Goal: Task Accomplishment & Management: Manage account settings

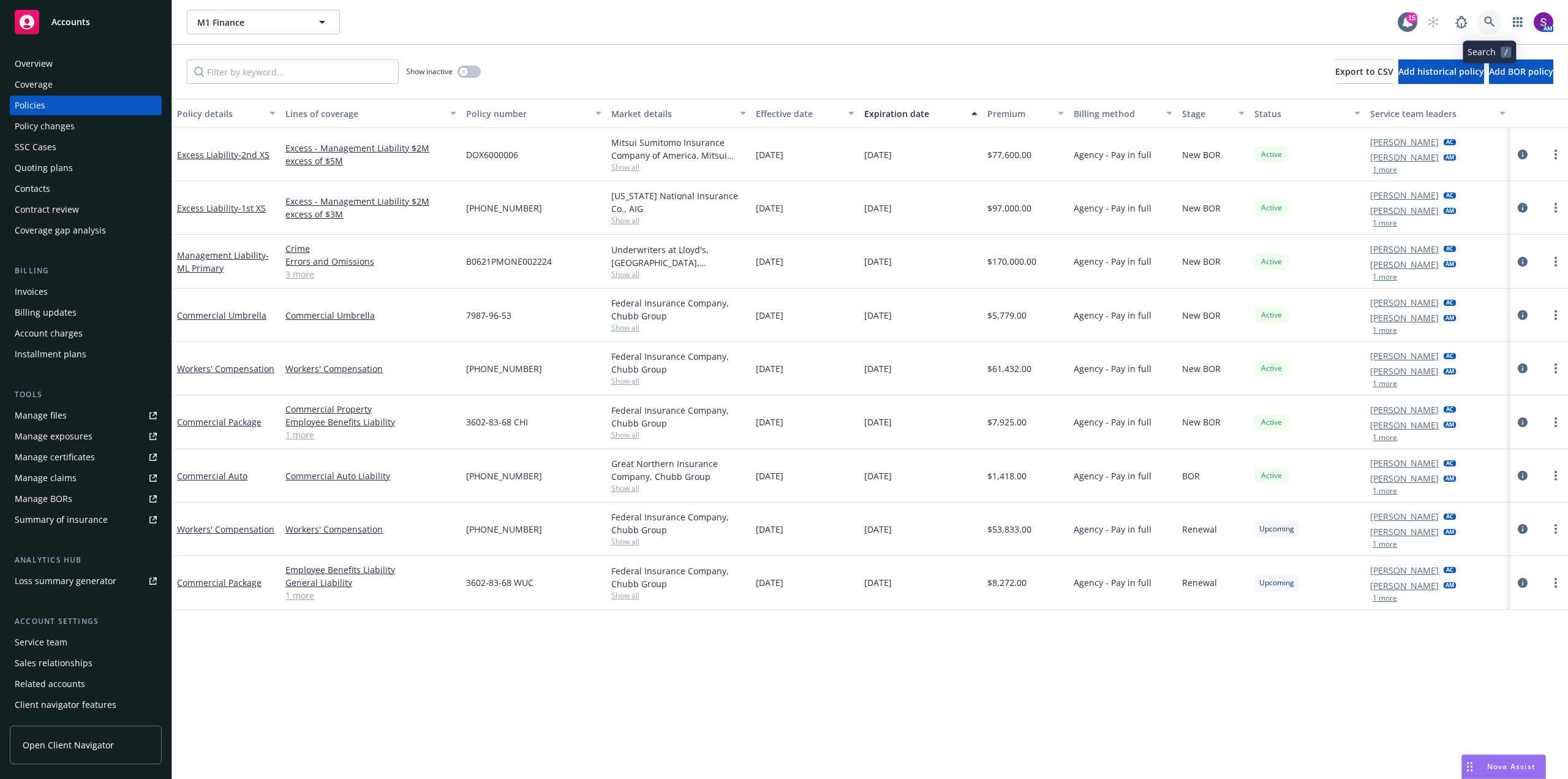
click at [1497, 25] on link at bounding box center [1489, 22] width 25 height 25
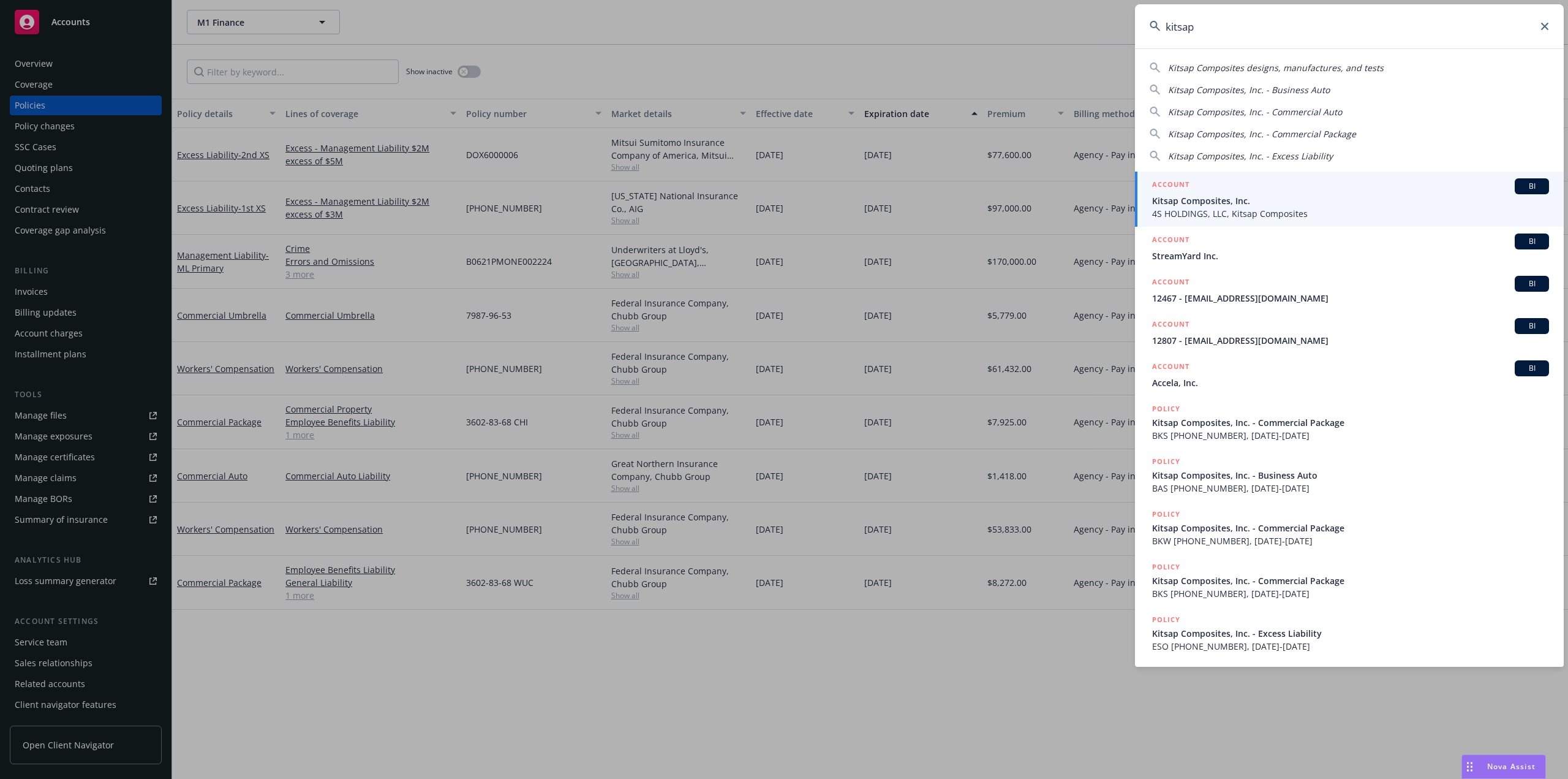
type input "kitsap"
click at [1204, 202] on span "Kitsap Composites, Inc." at bounding box center [1351, 200] width 397 height 13
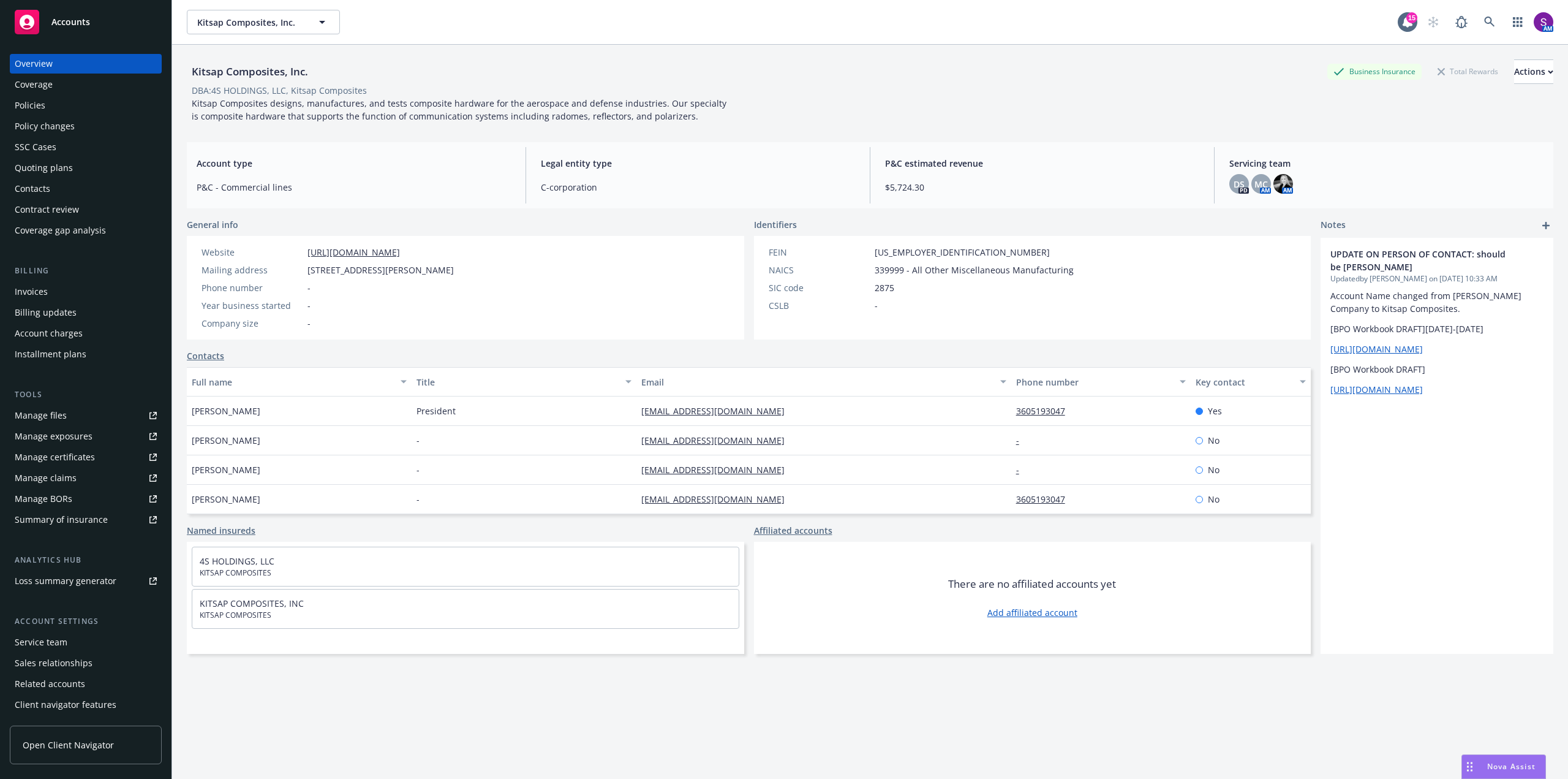
click at [22, 111] on div "Policies" at bounding box center [30, 105] width 31 height 20
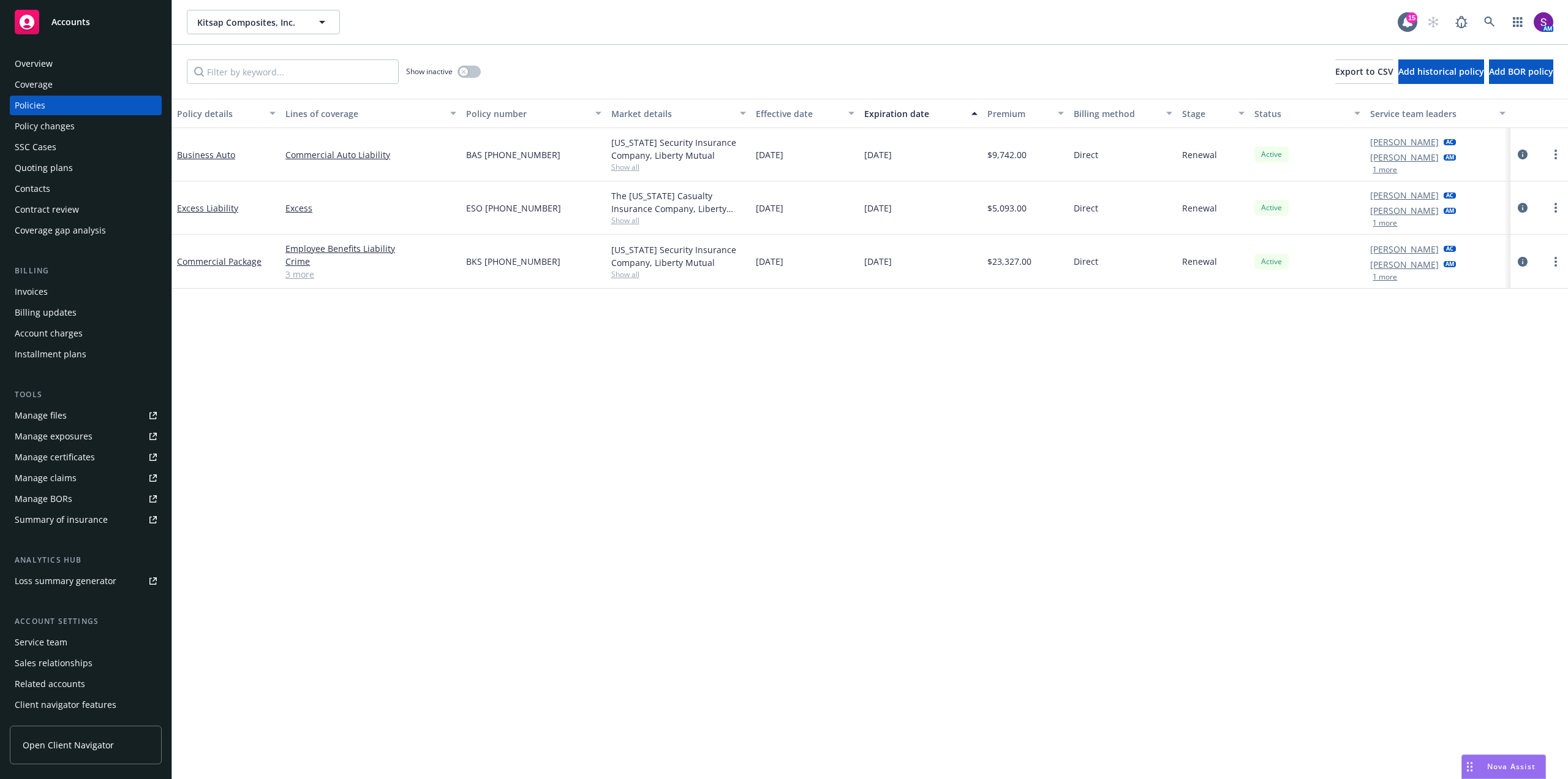
click at [625, 272] on span "Show all" at bounding box center [678, 274] width 135 height 10
click at [630, 216] on span "Show all" at bounding box center [678, 220] width 135 height 10
click at [621, 168] on span "Show all" at bounding box center [678, 167] width 135 height 10
click at [252, 586] on div "Policy details Lines of coverage Policy number Market details Effective date Ex…" at bounding box center [870, 438] width 1395 height 680
click at [1493, 20] on icon at bounding box center [1489, 22] width 11 height 11
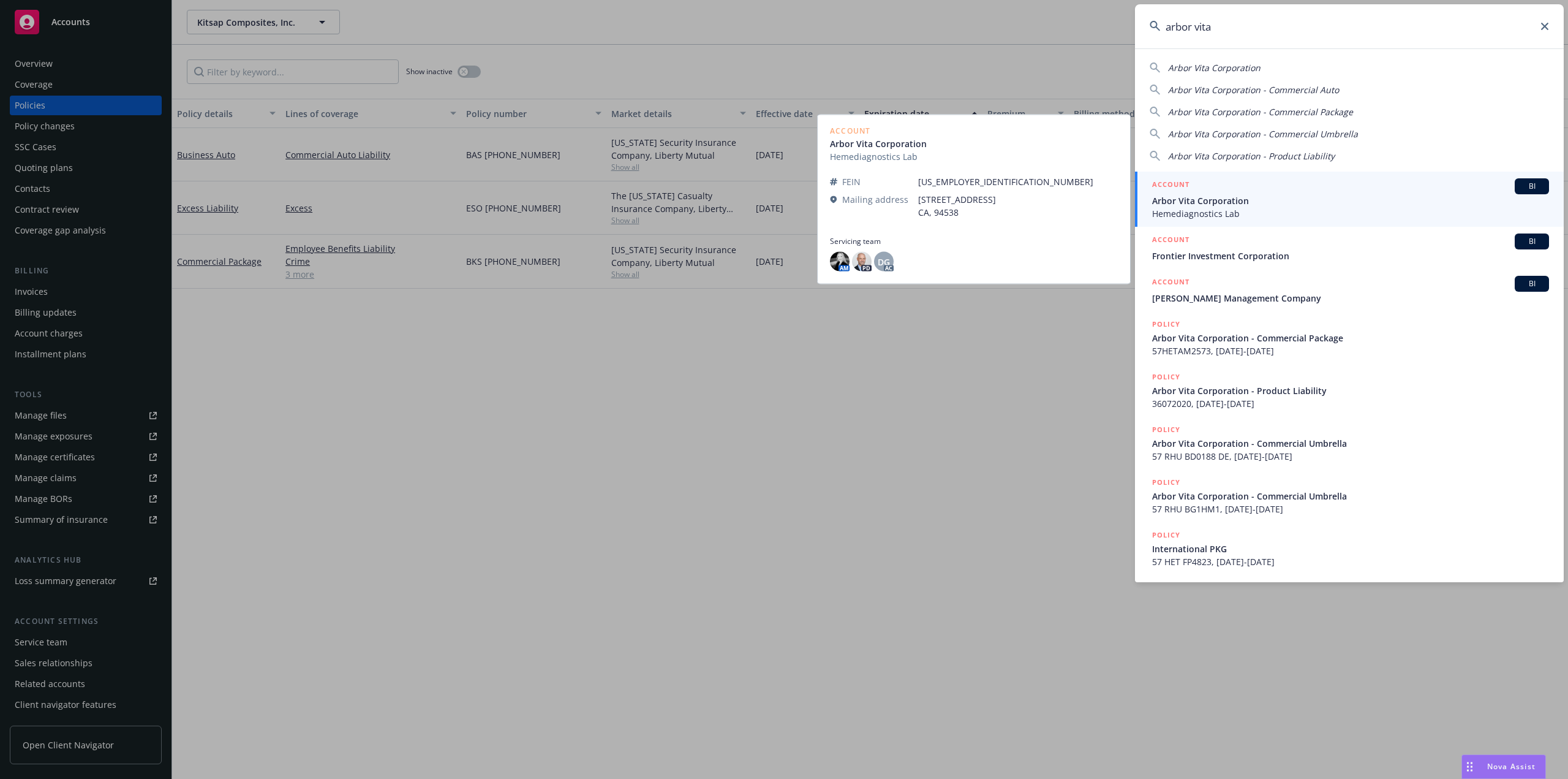
type input "arbor vita"
click at [1199, 205] on span "Arbor Vita Corporation" at bounding box center [1351, 200] width 397 height 13
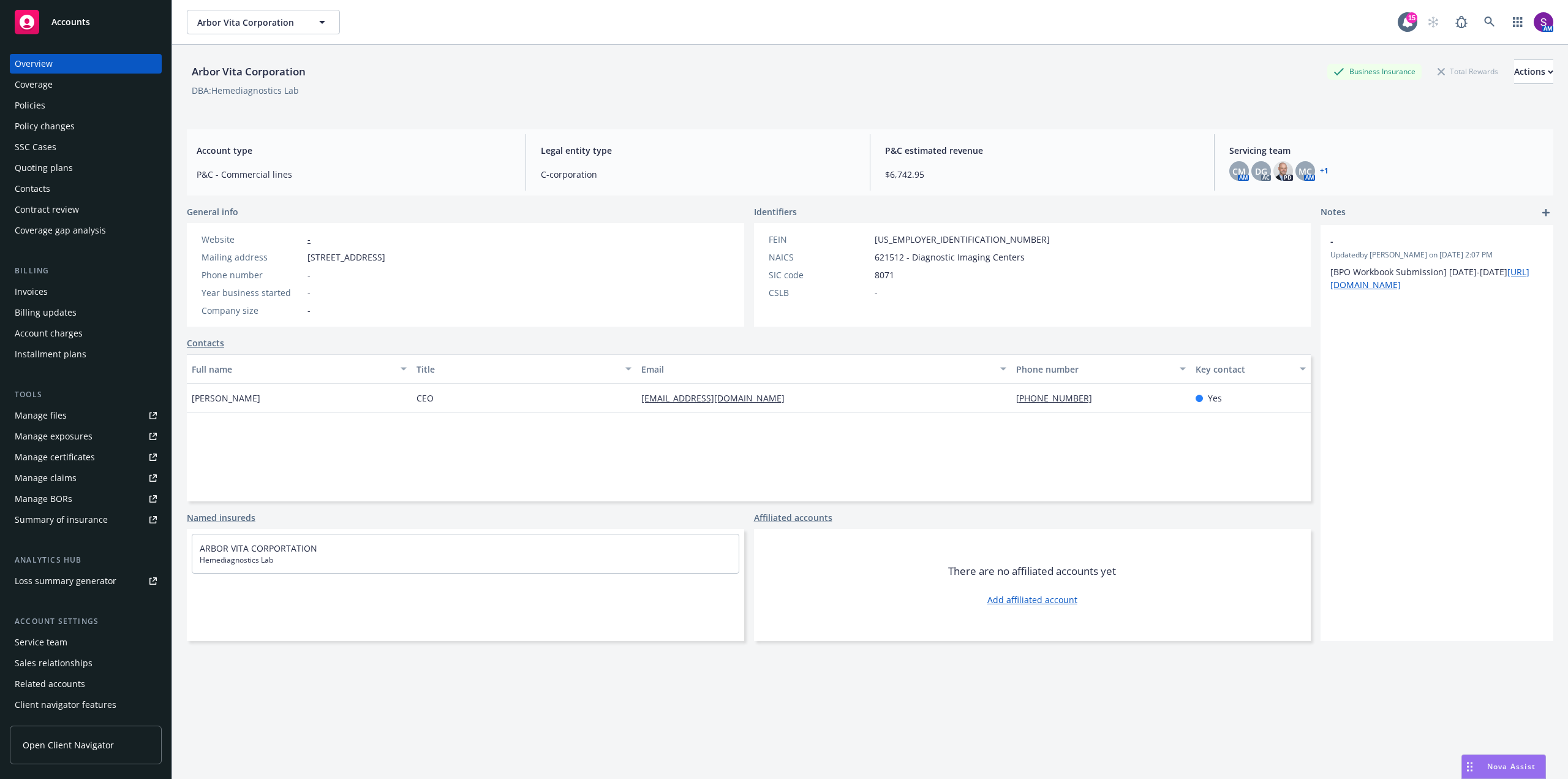
click at [47, 108] on div "Policies" at bounding box center [85, 105] width 142 height 20
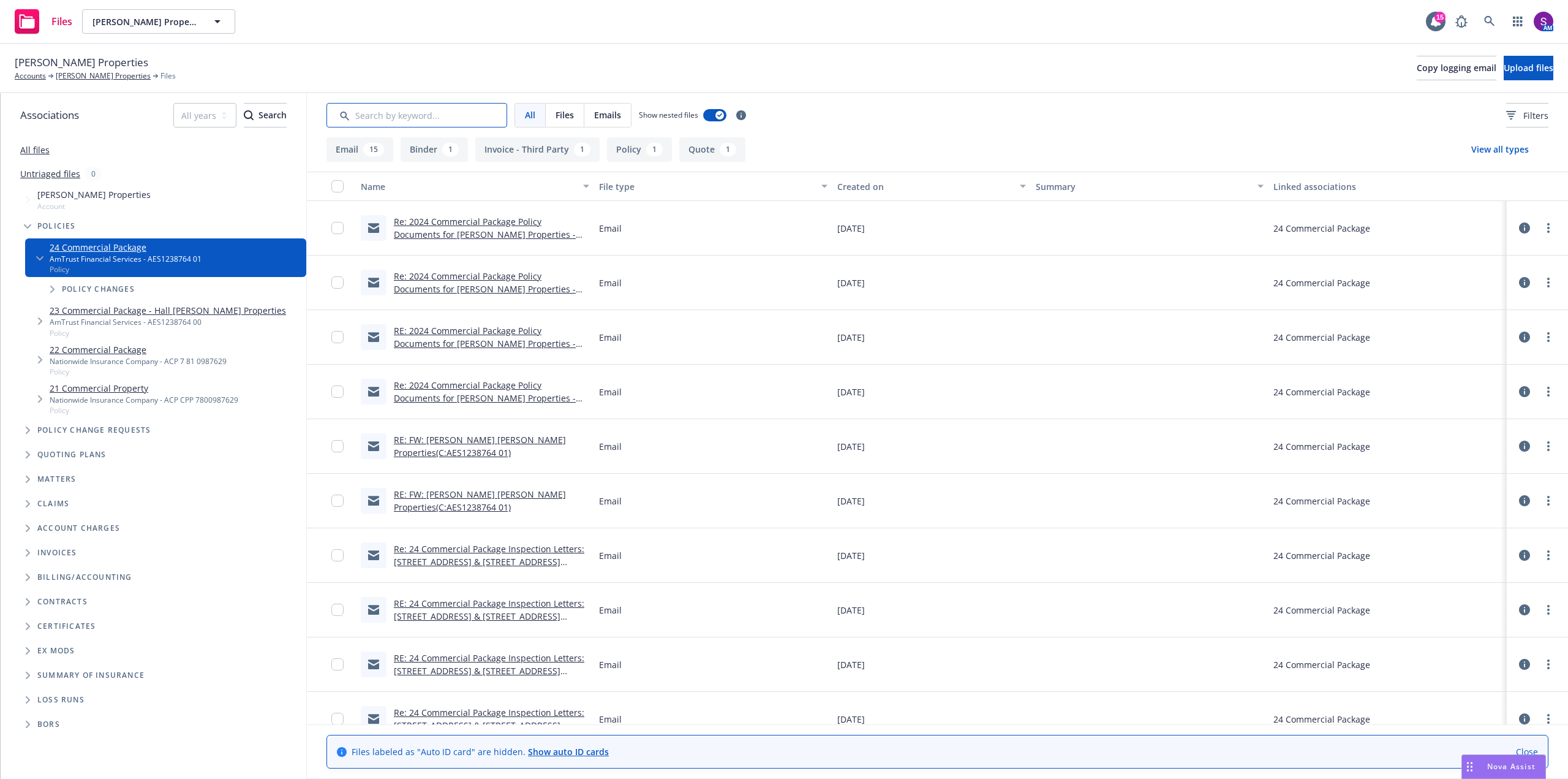
click at [398, 120] on input "Search by keyword..." at bounding box center [417, 115] width 181 height 25
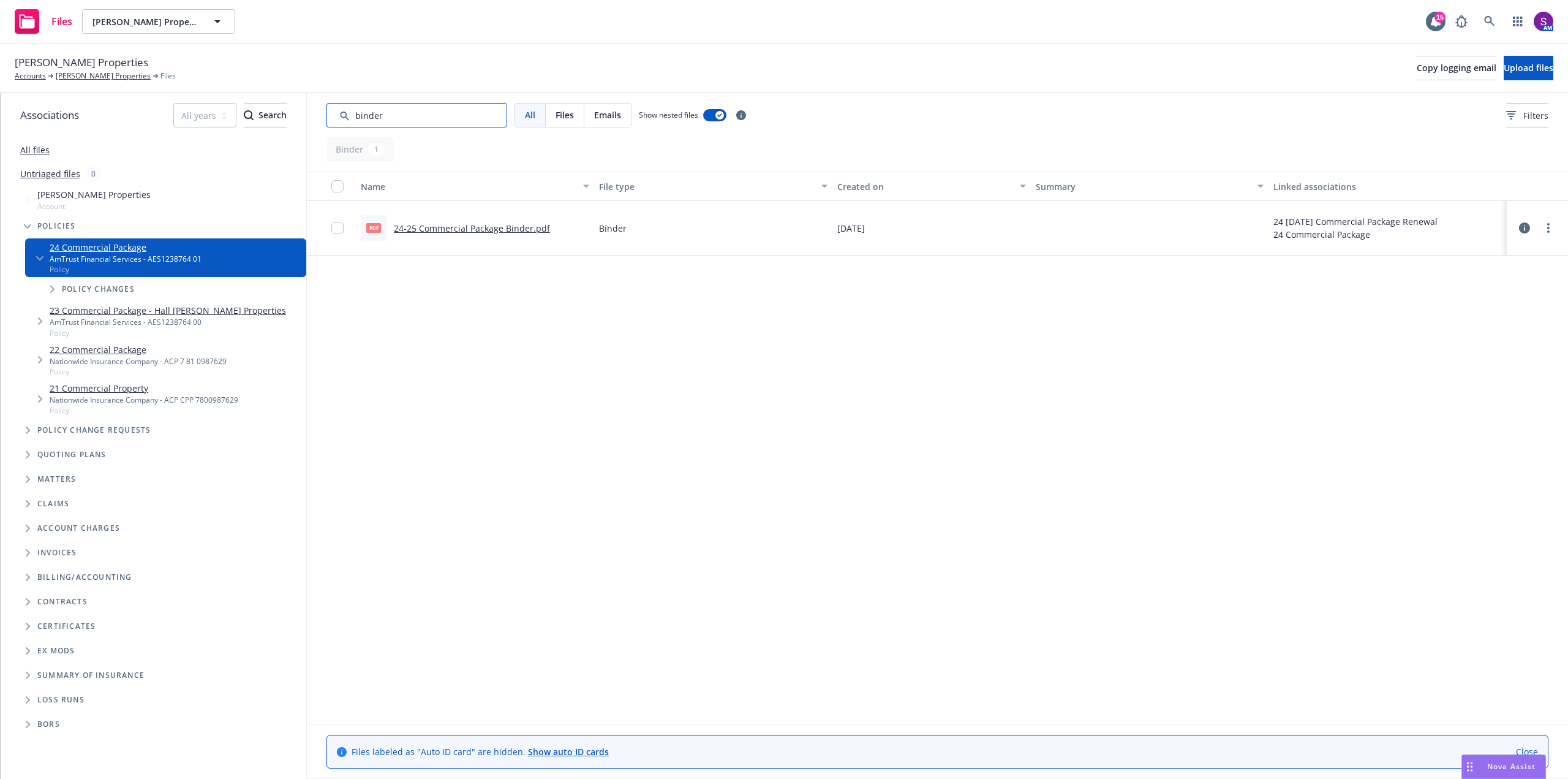
type input "binder"
click at [502, 228] on link "24-25 Commercial Package Binder.pdf" at bounding box center [471, 228] width 156 height 12
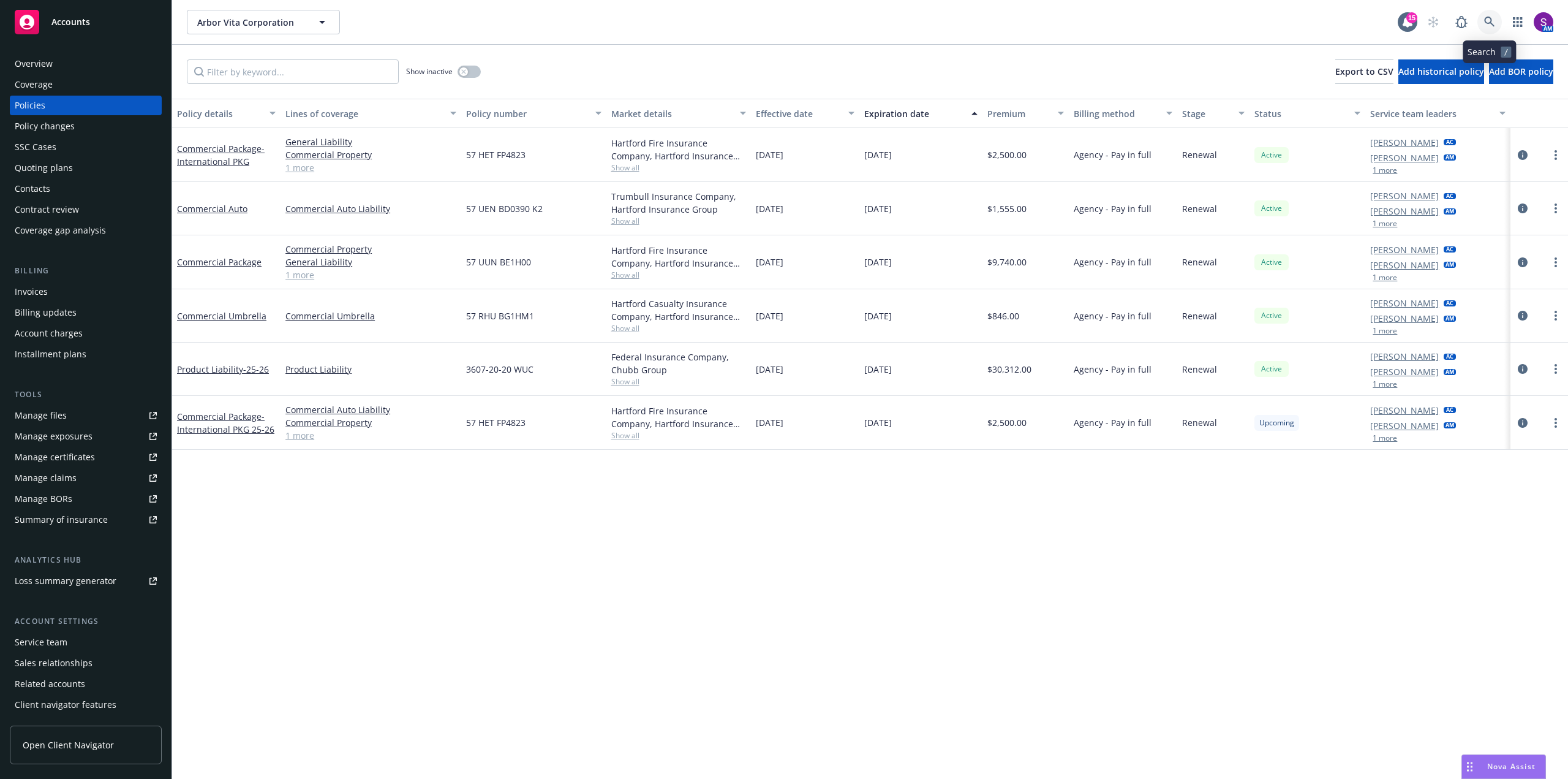
click at [1491, 26] on icon at bounding box center [1489, 22] width 11 height 11
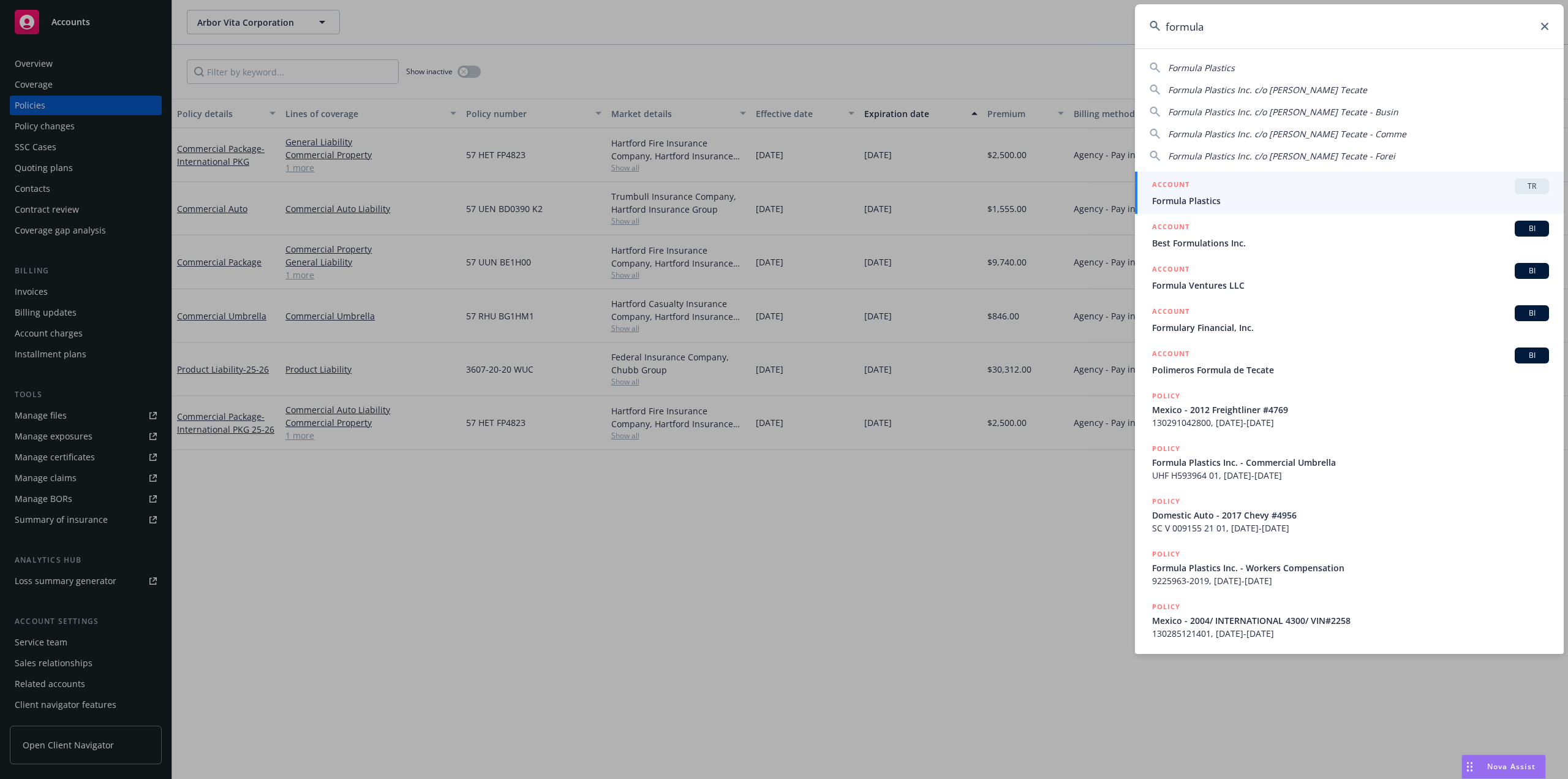
type input "formula"
click at [1197, 197] on span "Formula Plastics" at bounding box center [1351, 200] width 397 height 13
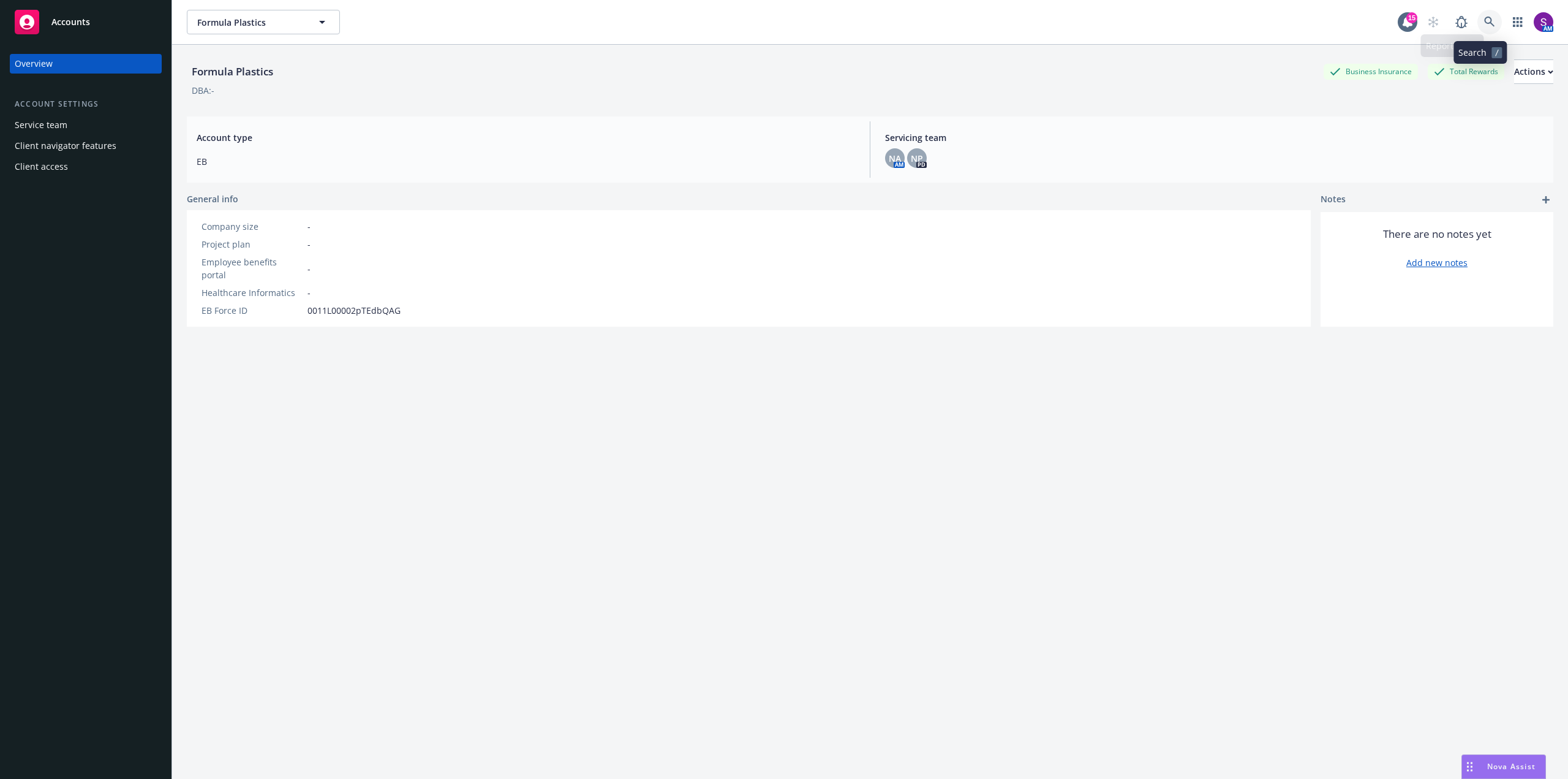
click at [1480, 28] on link at bounding box center [1489, 22] width 25 height 25
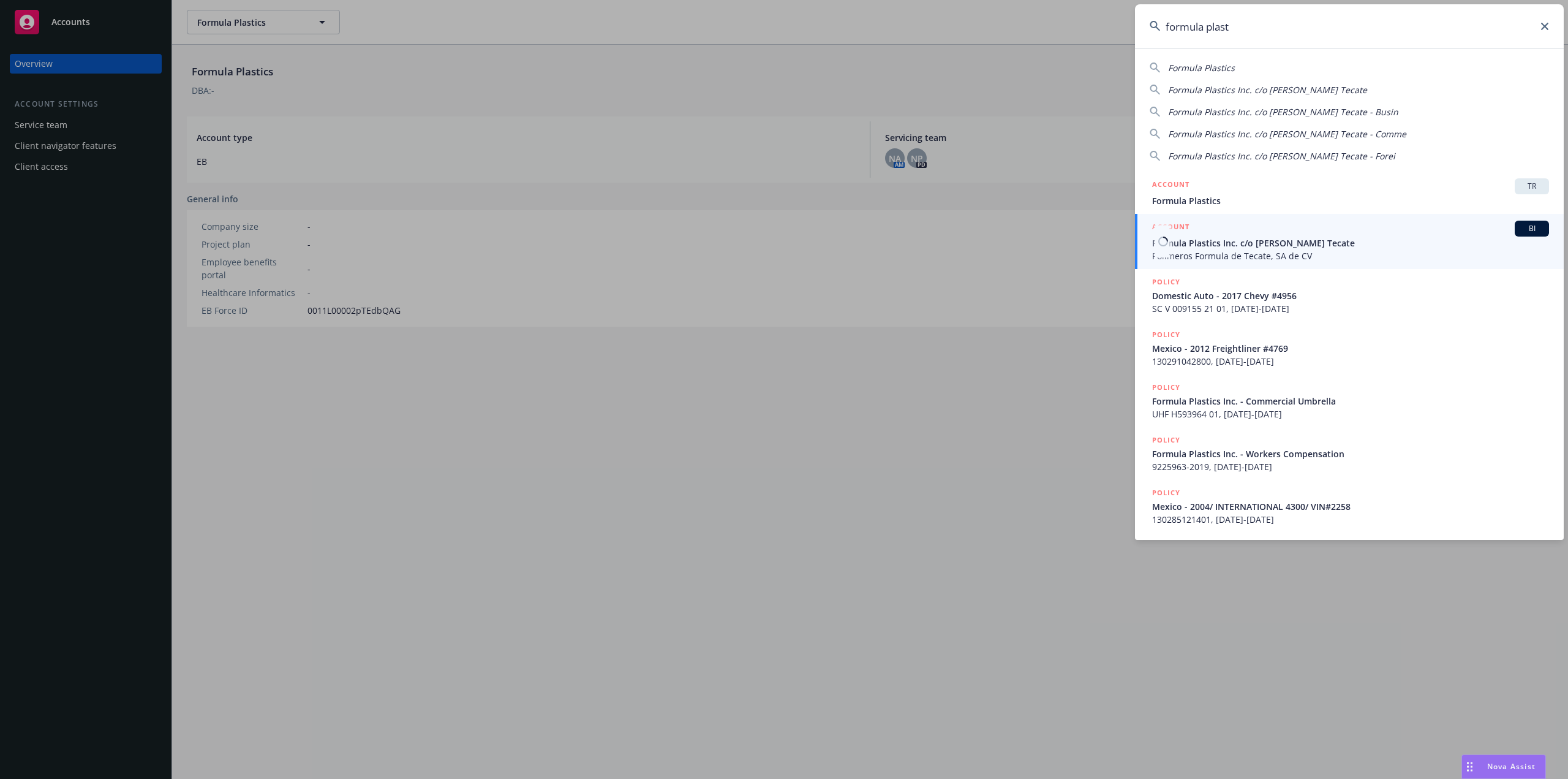
type input "formula plast"
click at [1211, 245] on span "Formula Plastics Inc. c/o RL Jones Tecate" at bounding box center [1351, 242] width 397 height 13
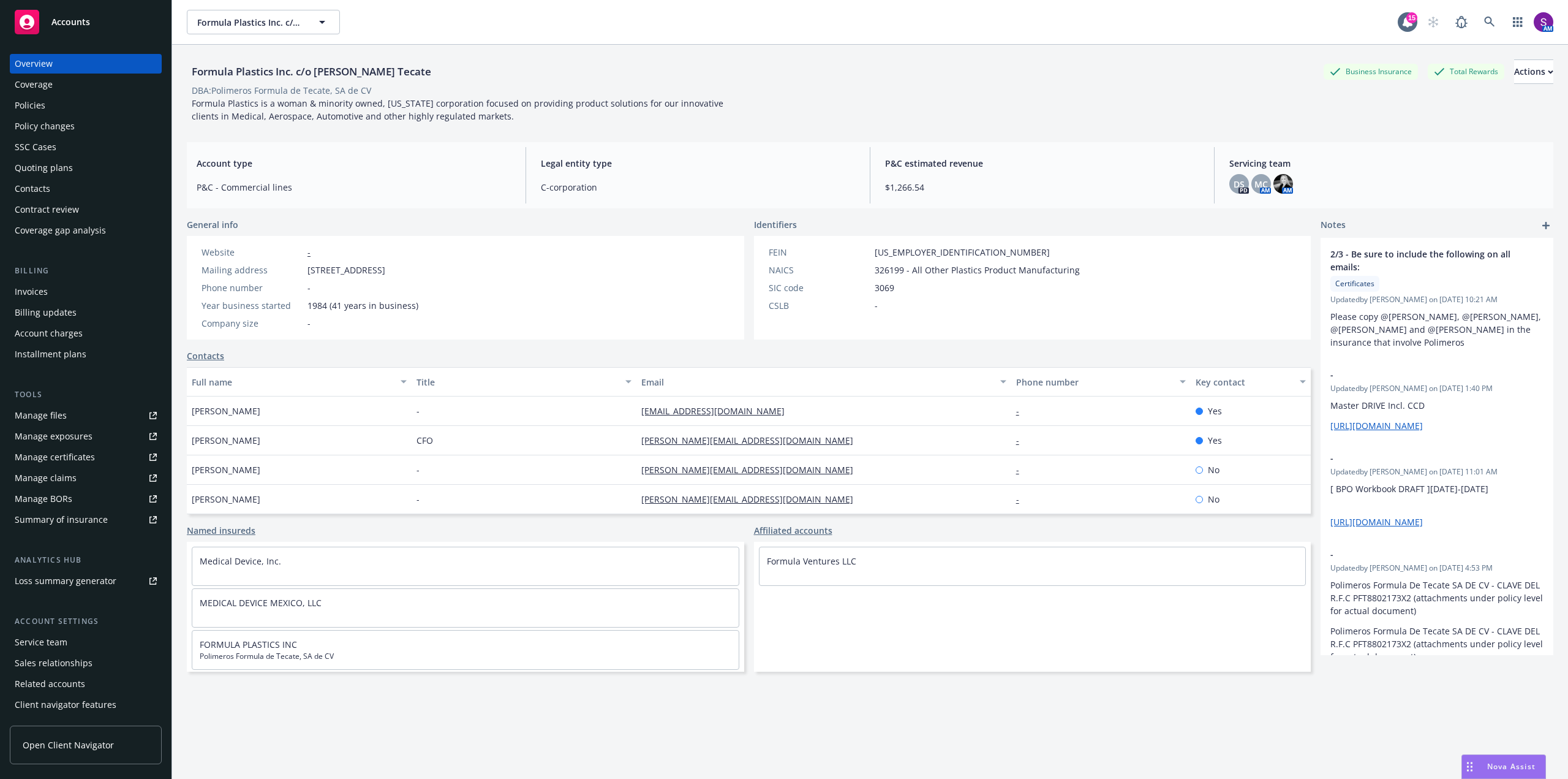
click at [40, 105] on div "Policies" at bounding box center [30, 105] width 31 height 20
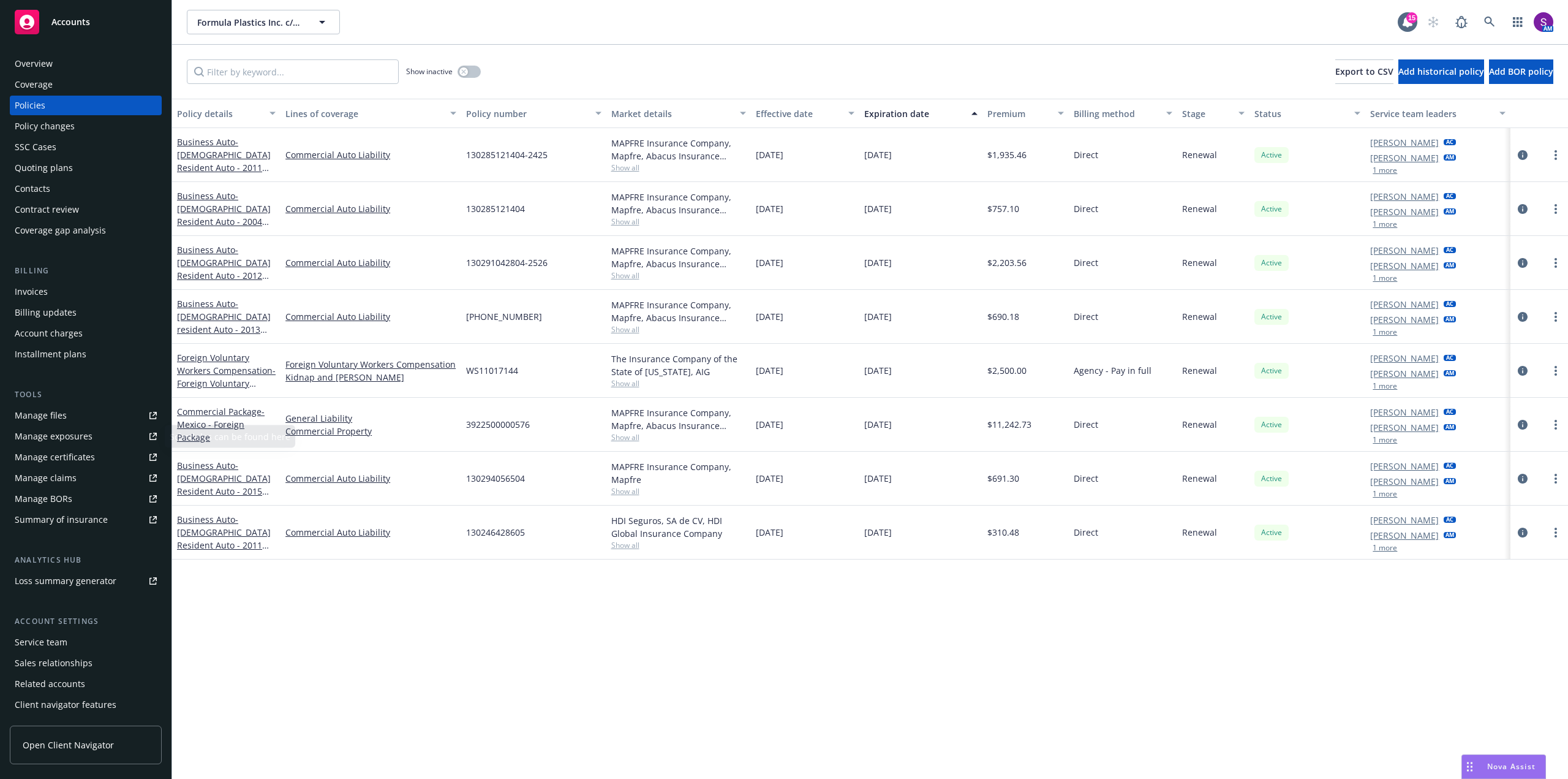
click at [61, 414] on div "Manage files" at bounding box center [41, 416] width 52 height 20
click at [1486, 22] on icon at bounding box center [1489, 22] width 10 height 10
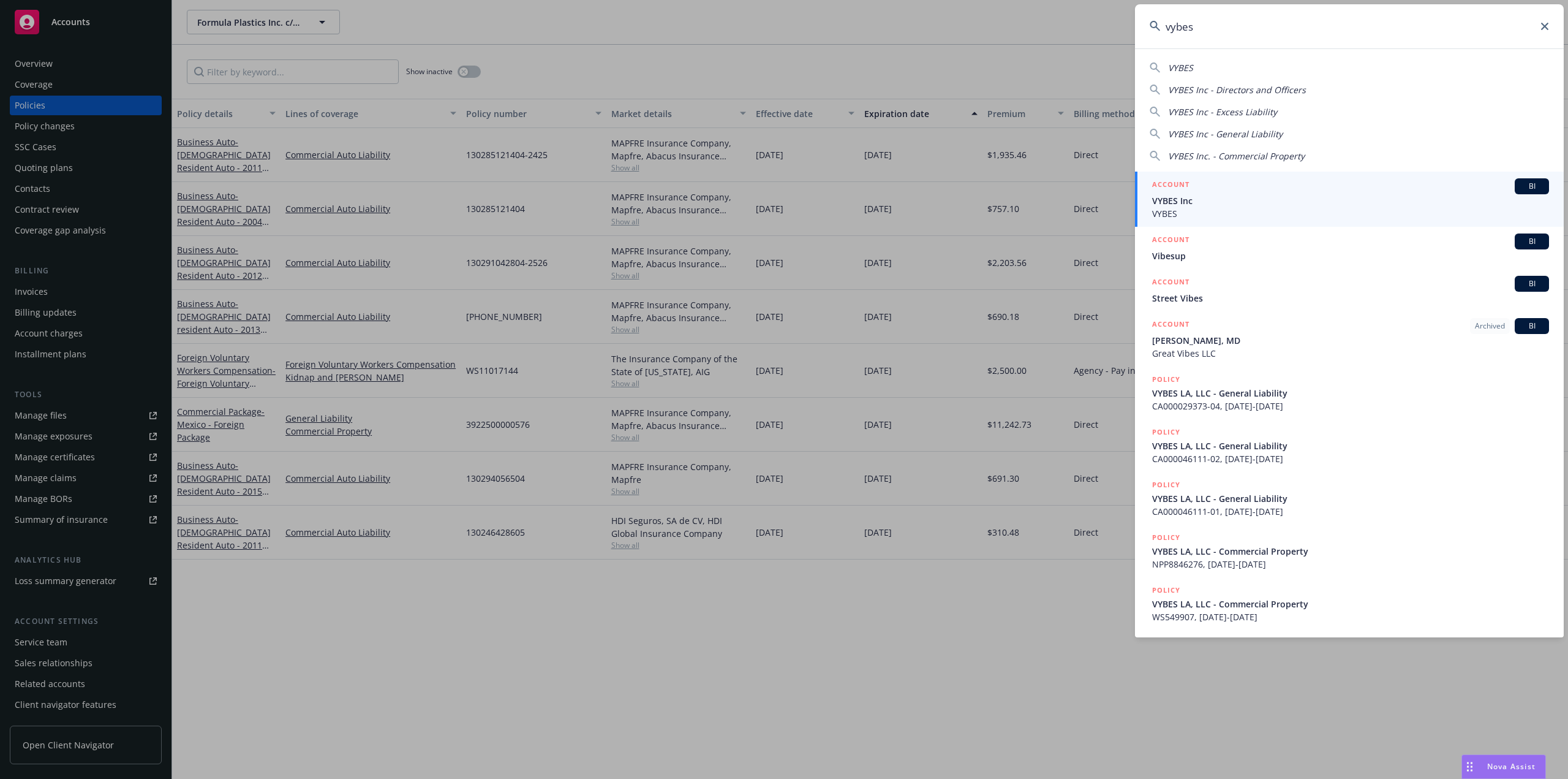
type input "vybes"
click at [1190, 201] on span "VYBES Inc" at bounding box center [1351, 200] width 397 height 13
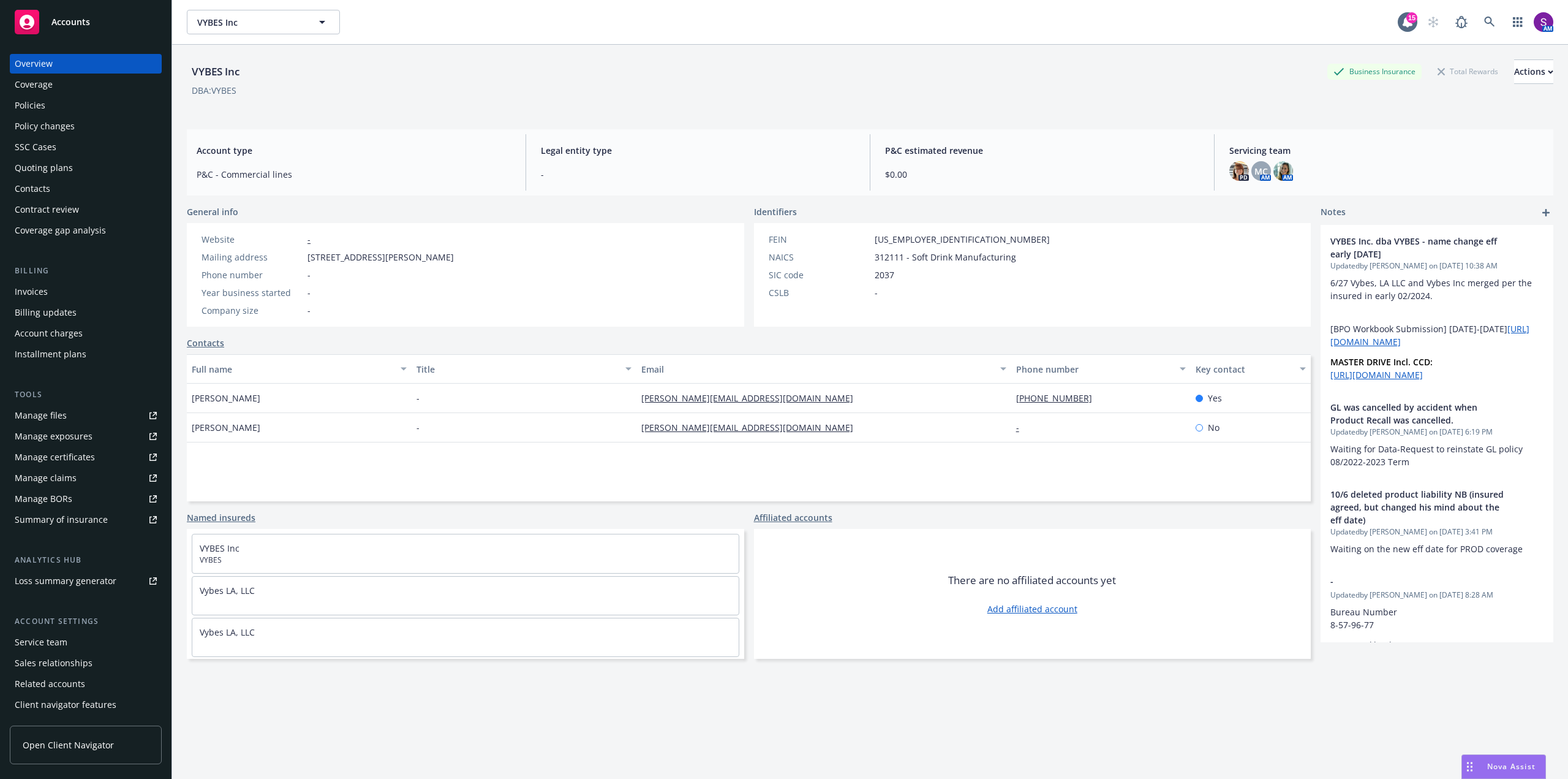
click at [44, 294] on div "Invoices" at bounding box center [31, 292] width 33 height 20
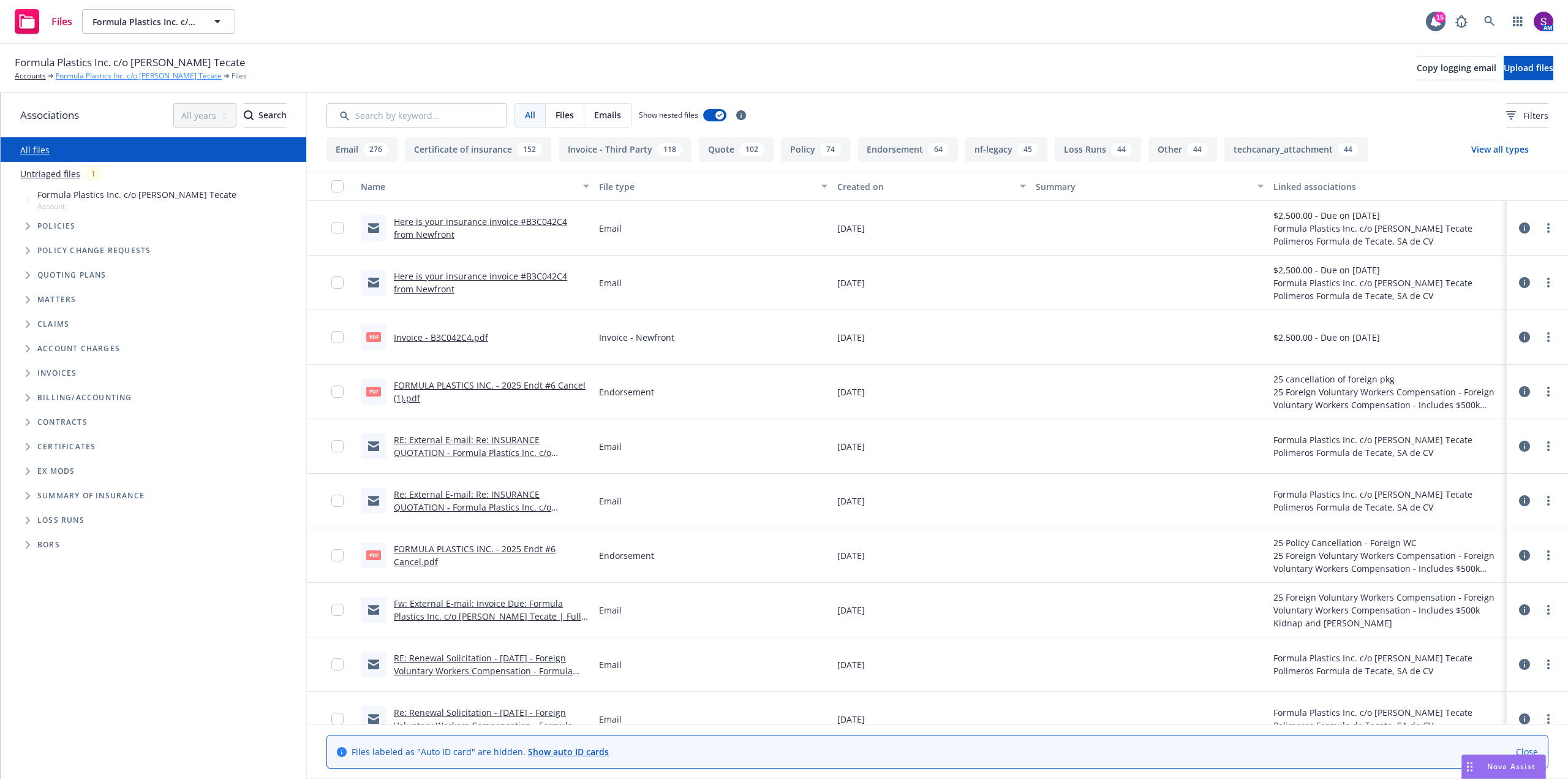
click at [117, 75] on link "Formula Plastics Inc. c/o RL Jones Tecate" at bounding box center [138, 75] width 166 height 11
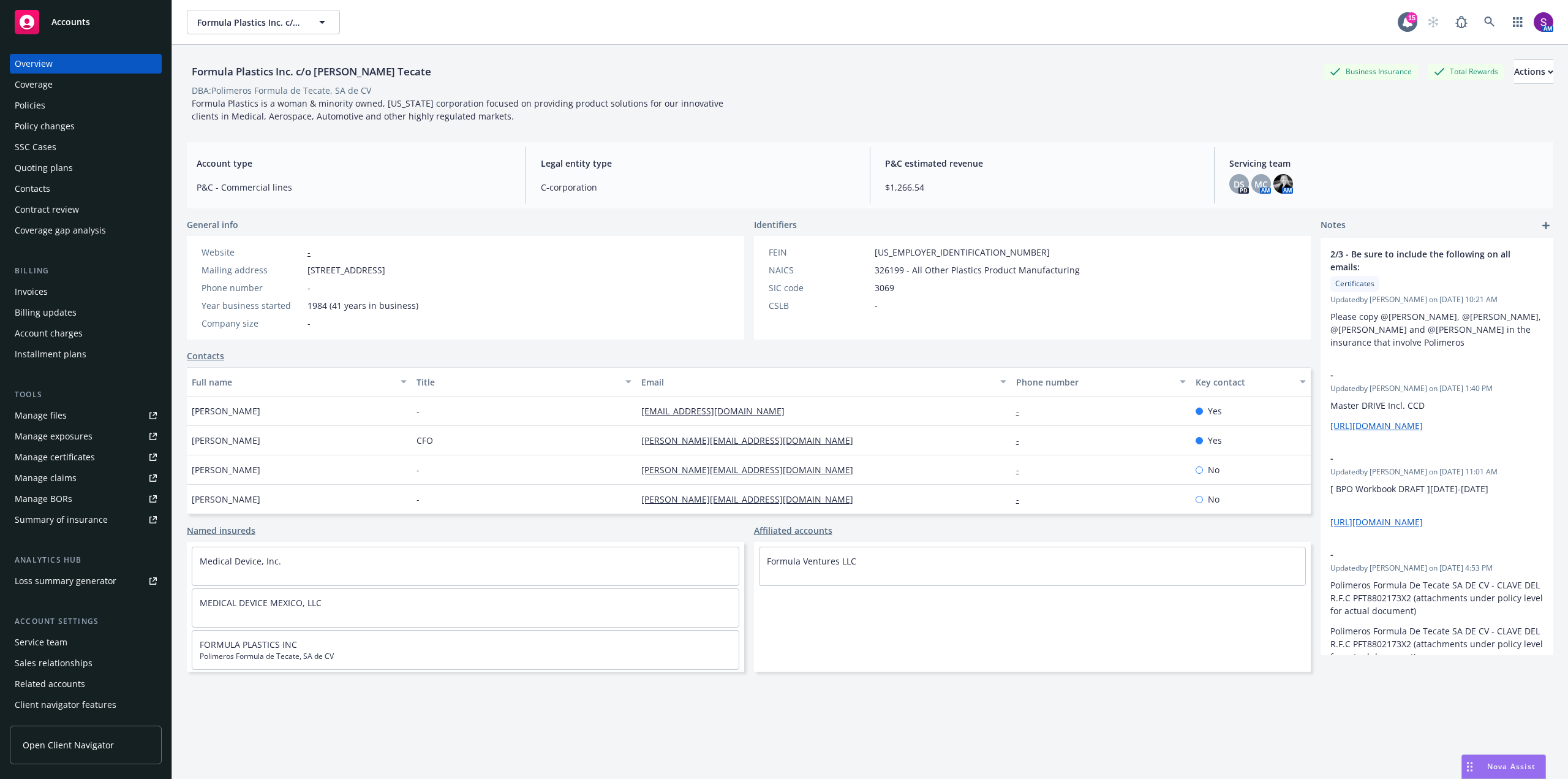
click at [62, 105] on div "Policies" at bounding box center [85, 105] width 142 height 20
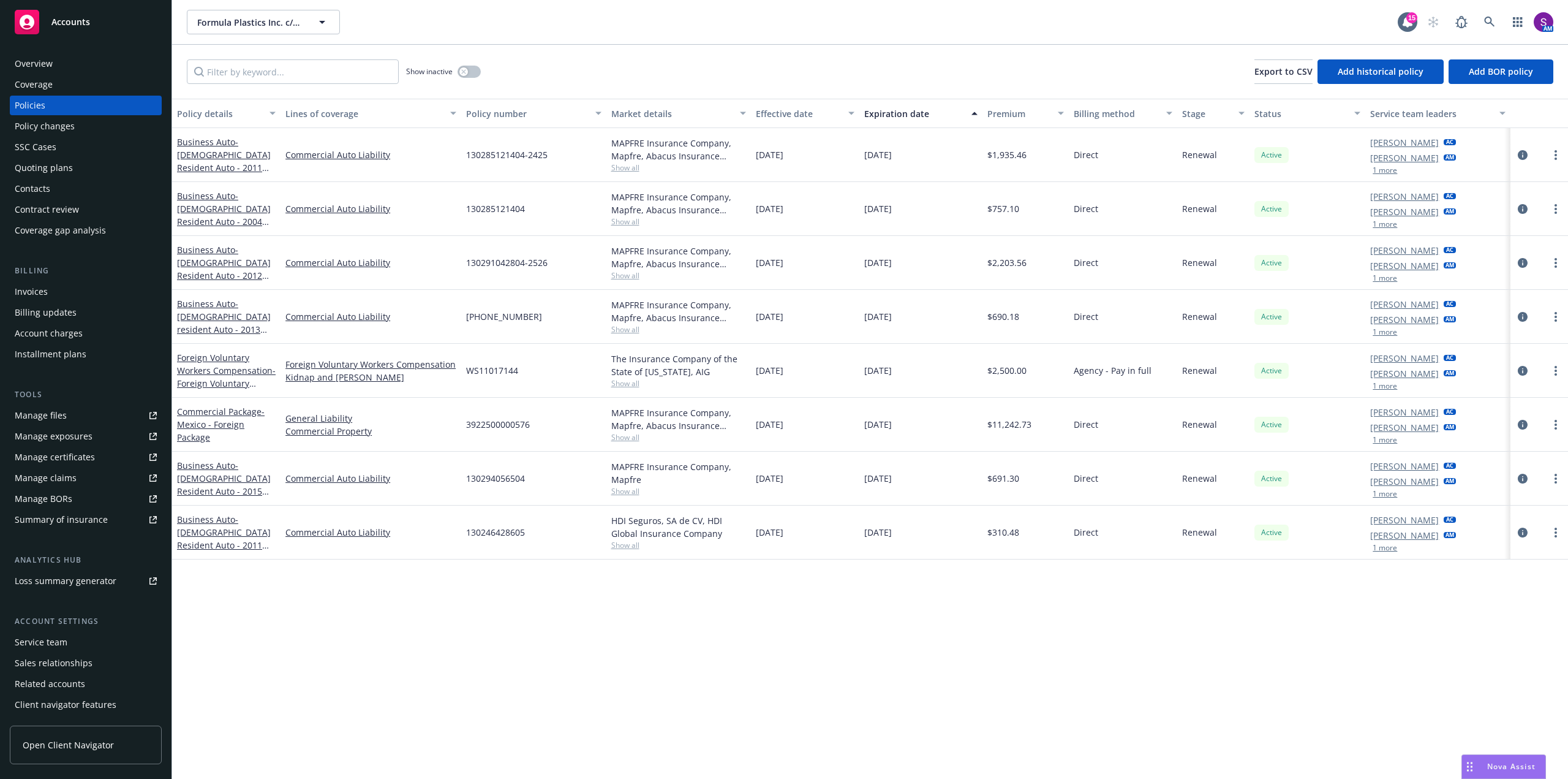
click at [80, 69] on div "Overview" at bounding box center [85, 64] width 142 height 20
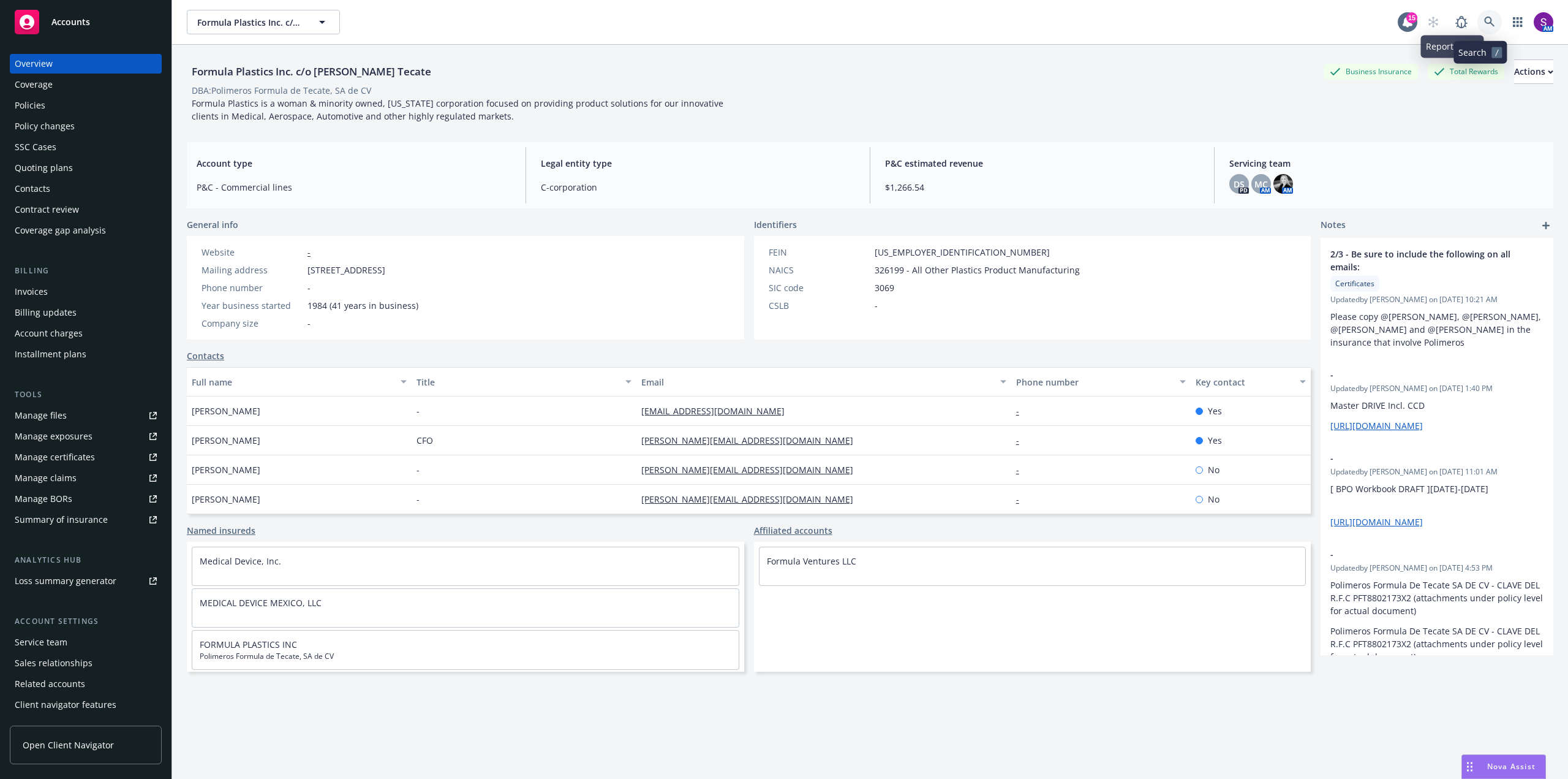
click at [1486, 16] on link at bounding box center [1489, 22] width 25 height 25
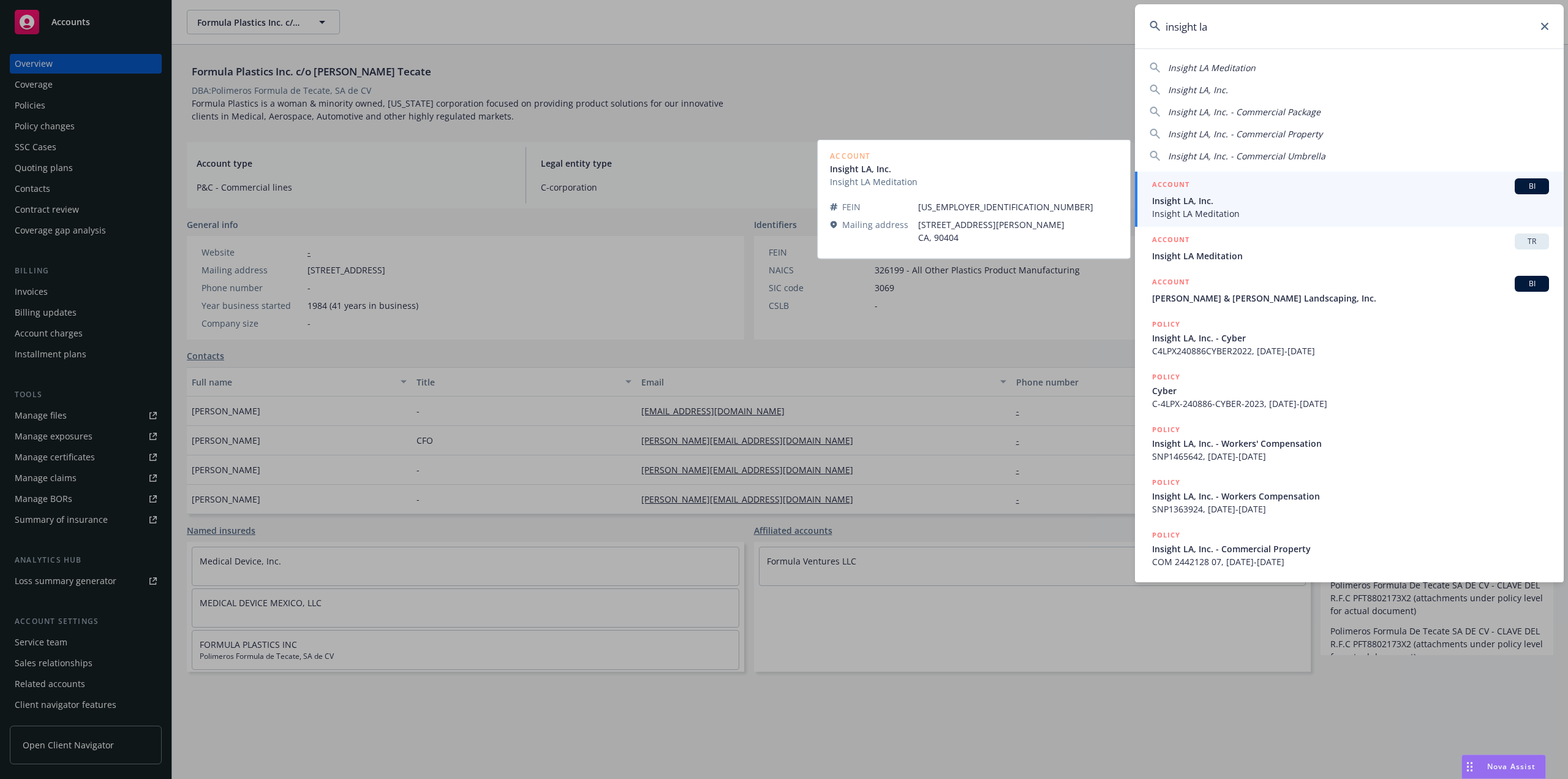
type input "insight la"
click at [1202, 199] on span "Insight LA, Inc." at bounding box center [1351, 200] width 397 height 13
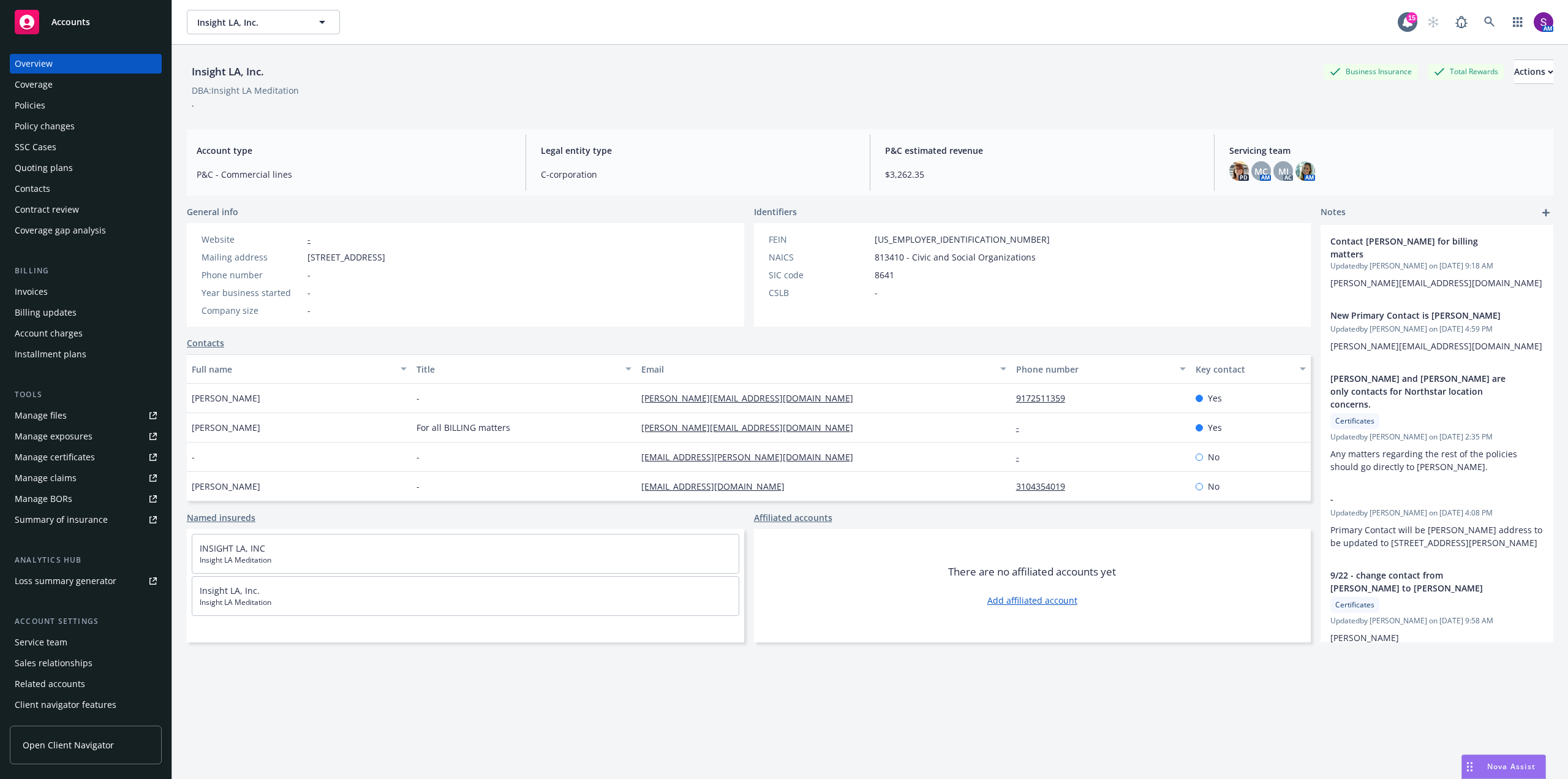
click at [65, 111] on div "Policies" at bounding box center [85, 105] width 142 height 20
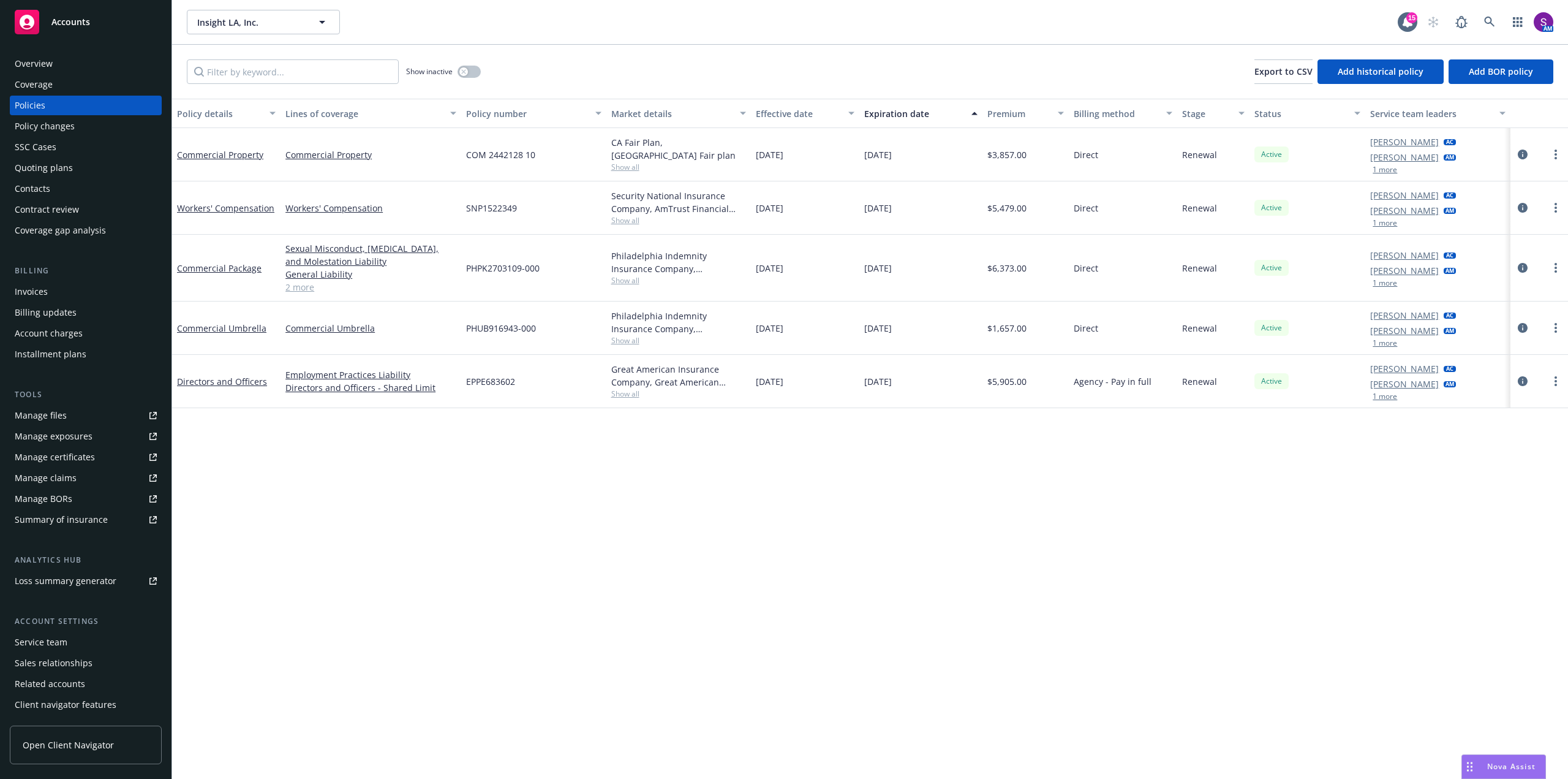
click at [488, 158] on span "COM 2442128 10" at bounding box center [501, 154] width 69 height 13
click at [630, 162] on span "Show all" at bounding box center [678, 167] width 135 height 10
click at [517, 140] on div "COM 2442128 10" at bounding box center [534, 155] width 145 height 54
click at [61, 415] on div "Manage files" at bounding box center [41, 416] width 52 height 20
click at [1488, 22] on icon at bounding box center [1489, 22] width 11 height 11
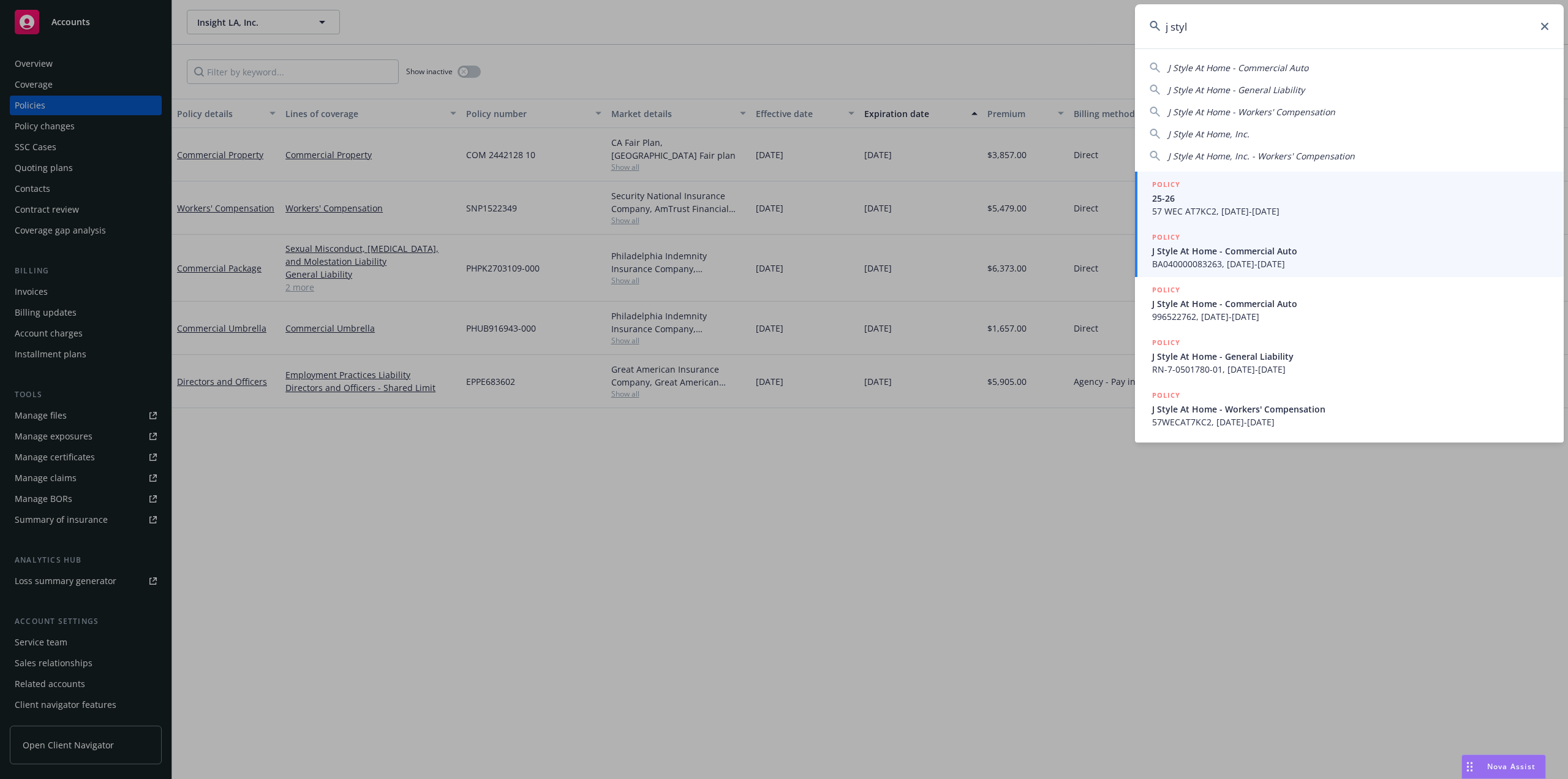
type input "j styl"
click at [1206, 254] on span "J Style At Home - Commercial Auto" at bounding box center [1351, 250] width 397 height 13
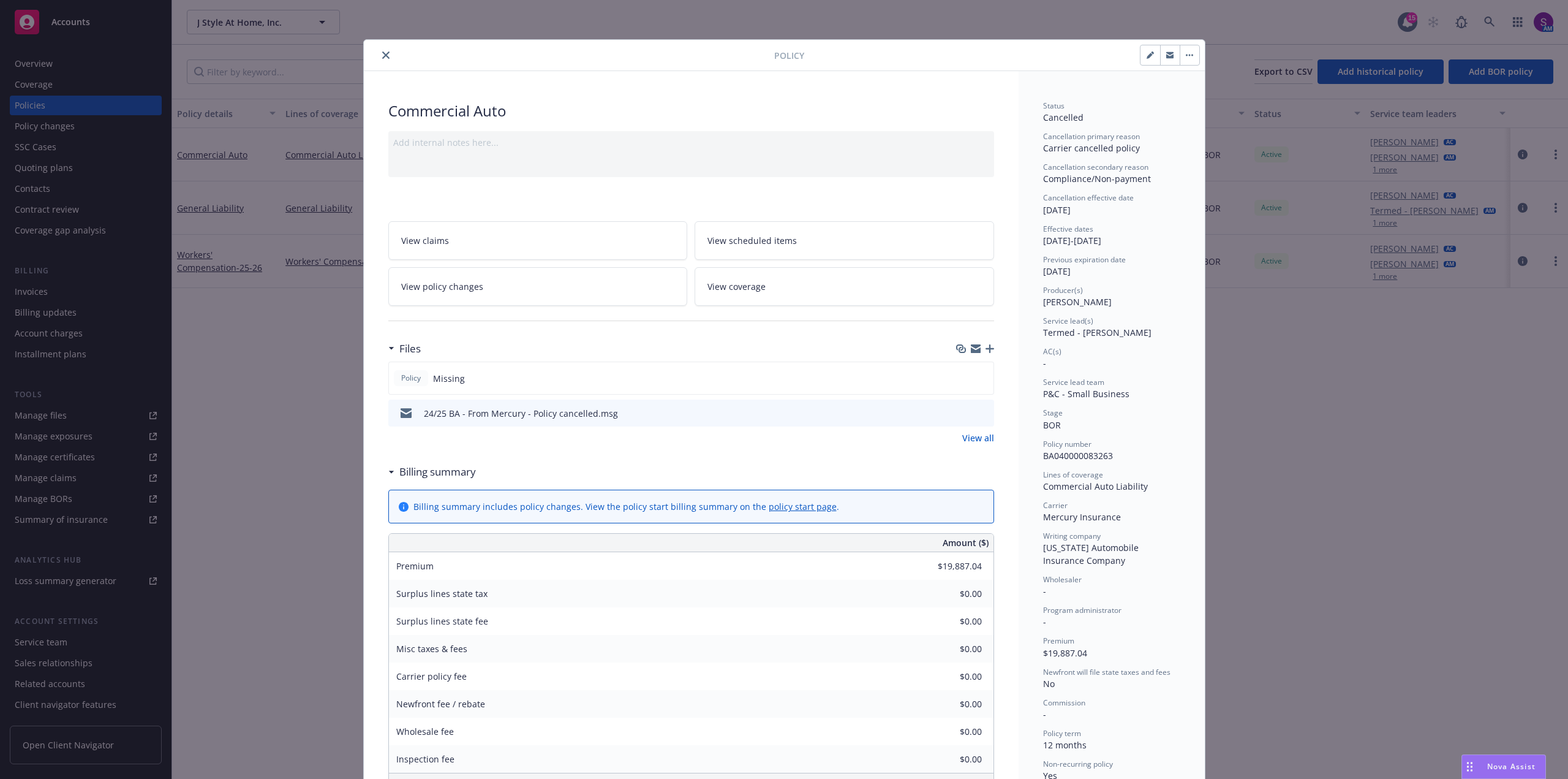
click at [384, 53] on icon "close" at bounding box center [385, 55] width 7 height 7
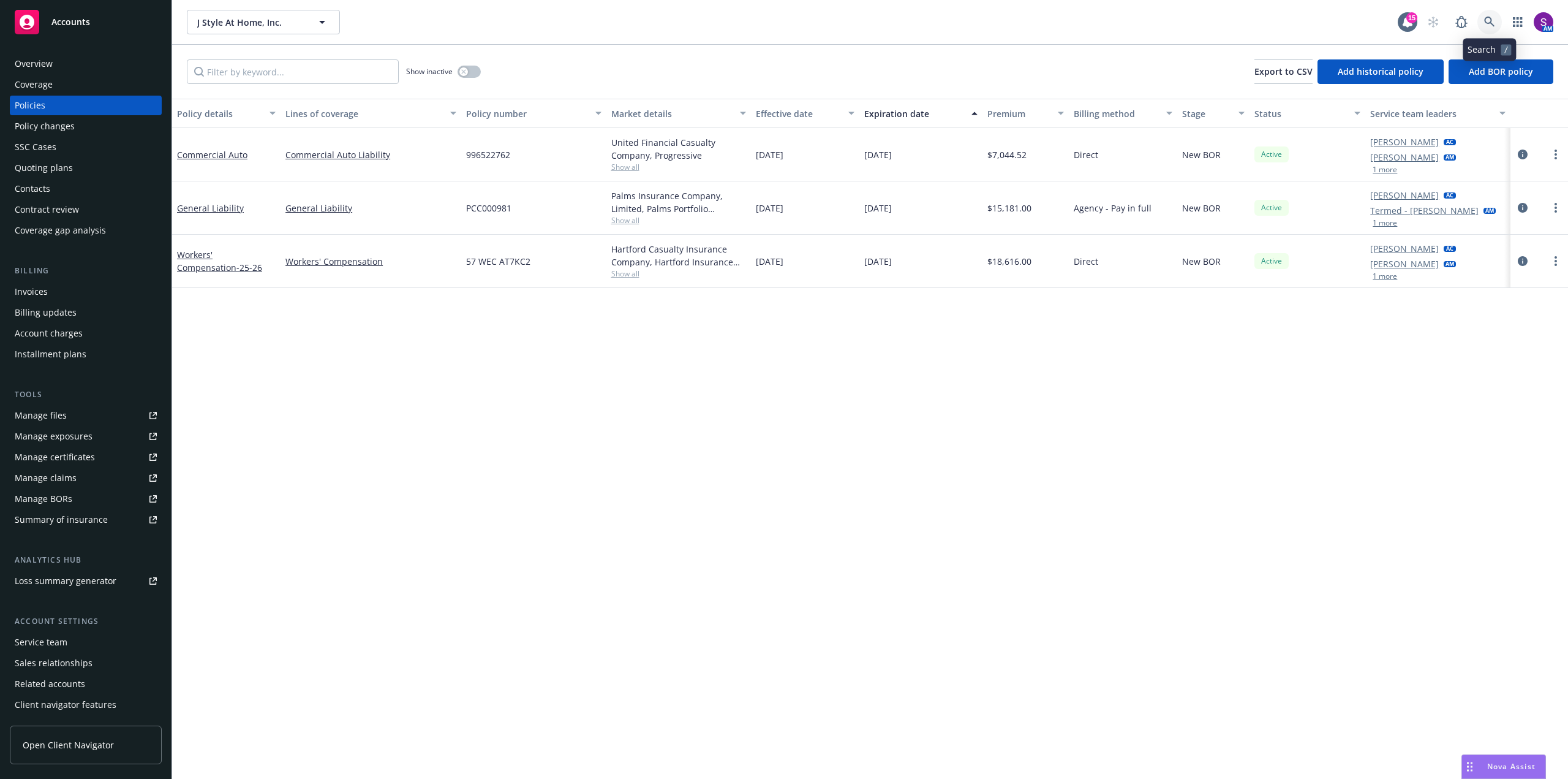
click at [1486, 19] on icon at bounding box center [1489, 22] width 10 height 10
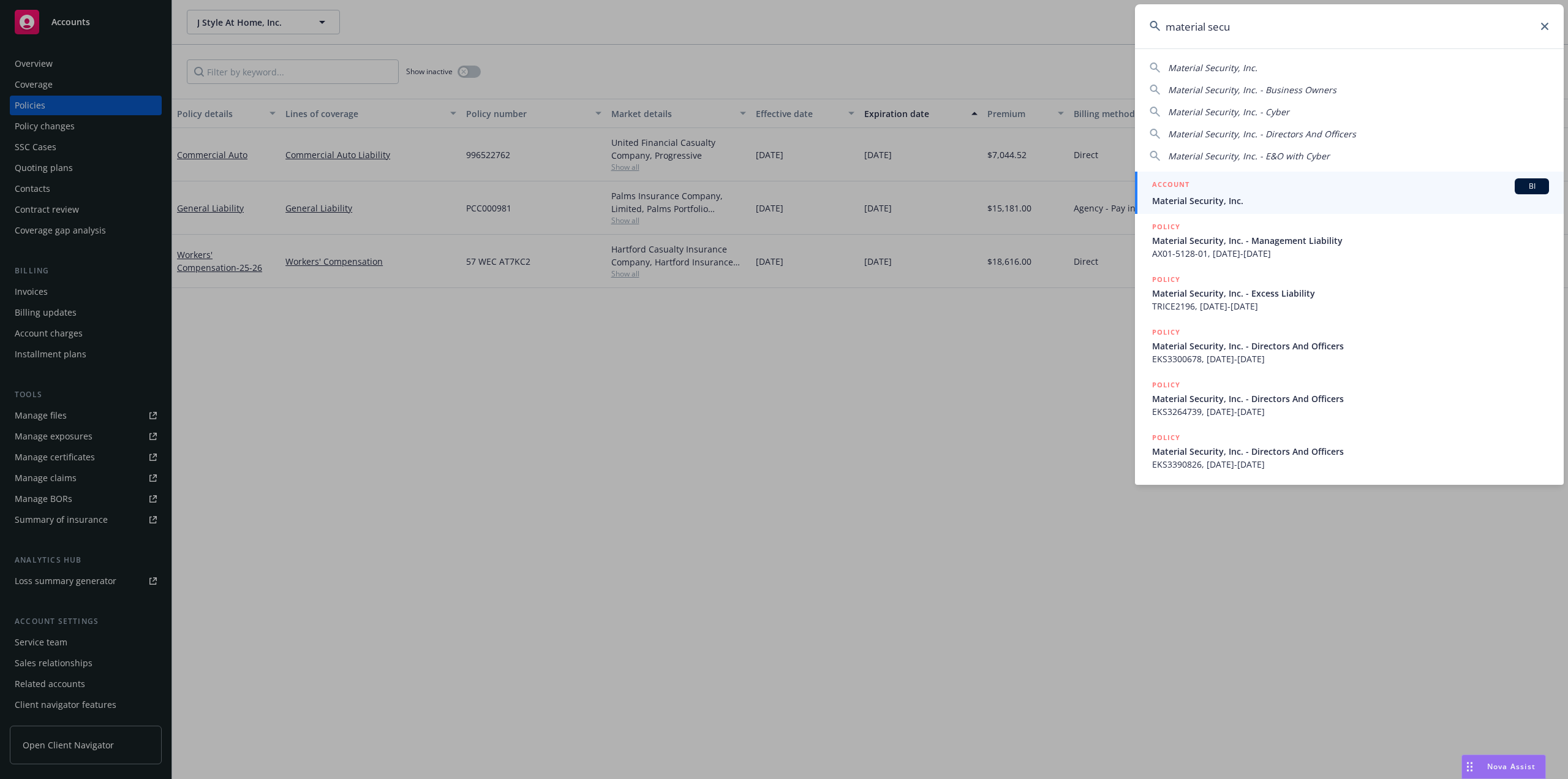
type input "material secu"
click at [1245, 197] on span "Material Security, Inc." at bounding box center [1351, 200] width 397 height 13
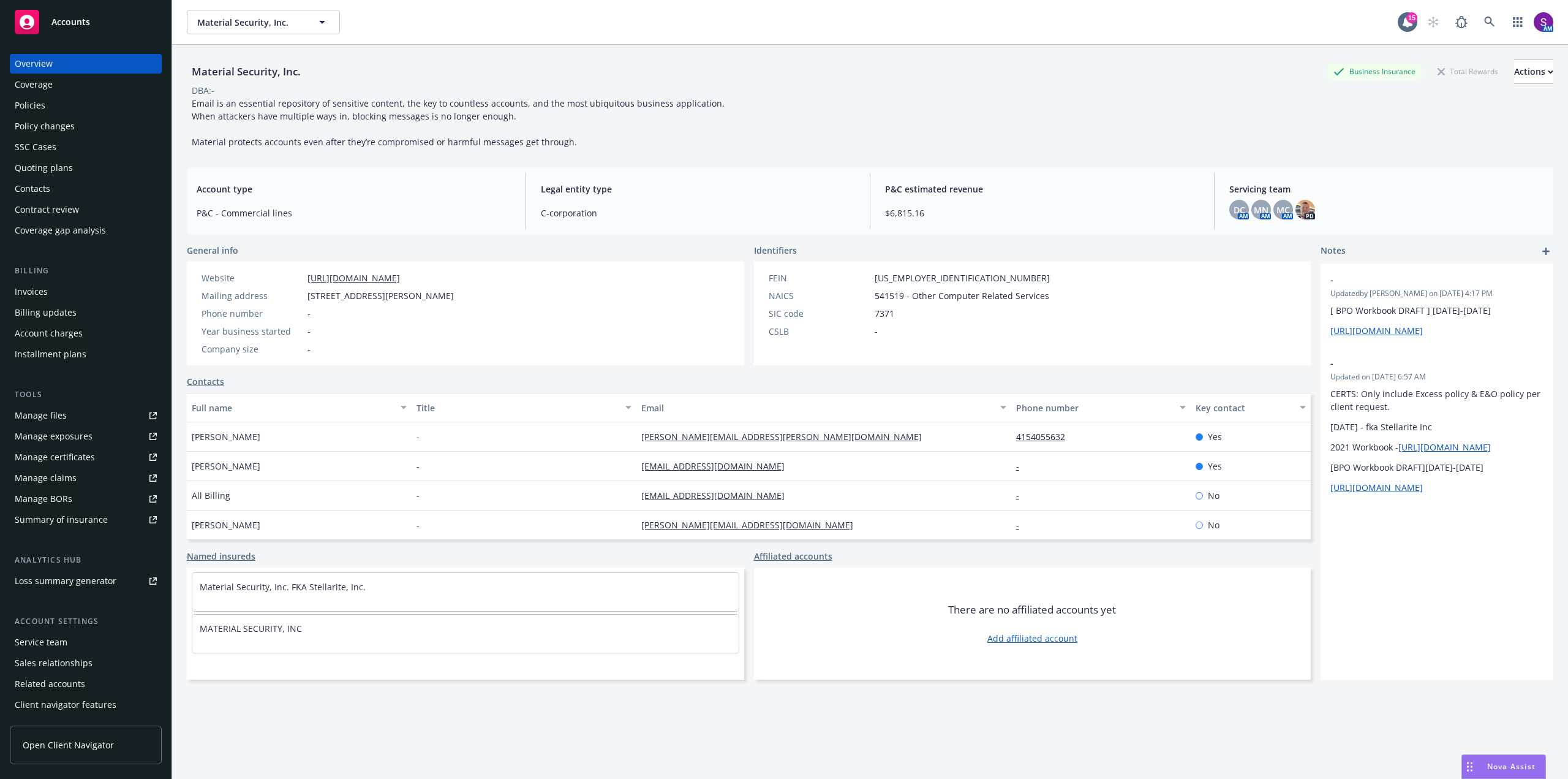
click at [58, 109] on div "Policies" at bounding box center [85, 105] width 142 height 20
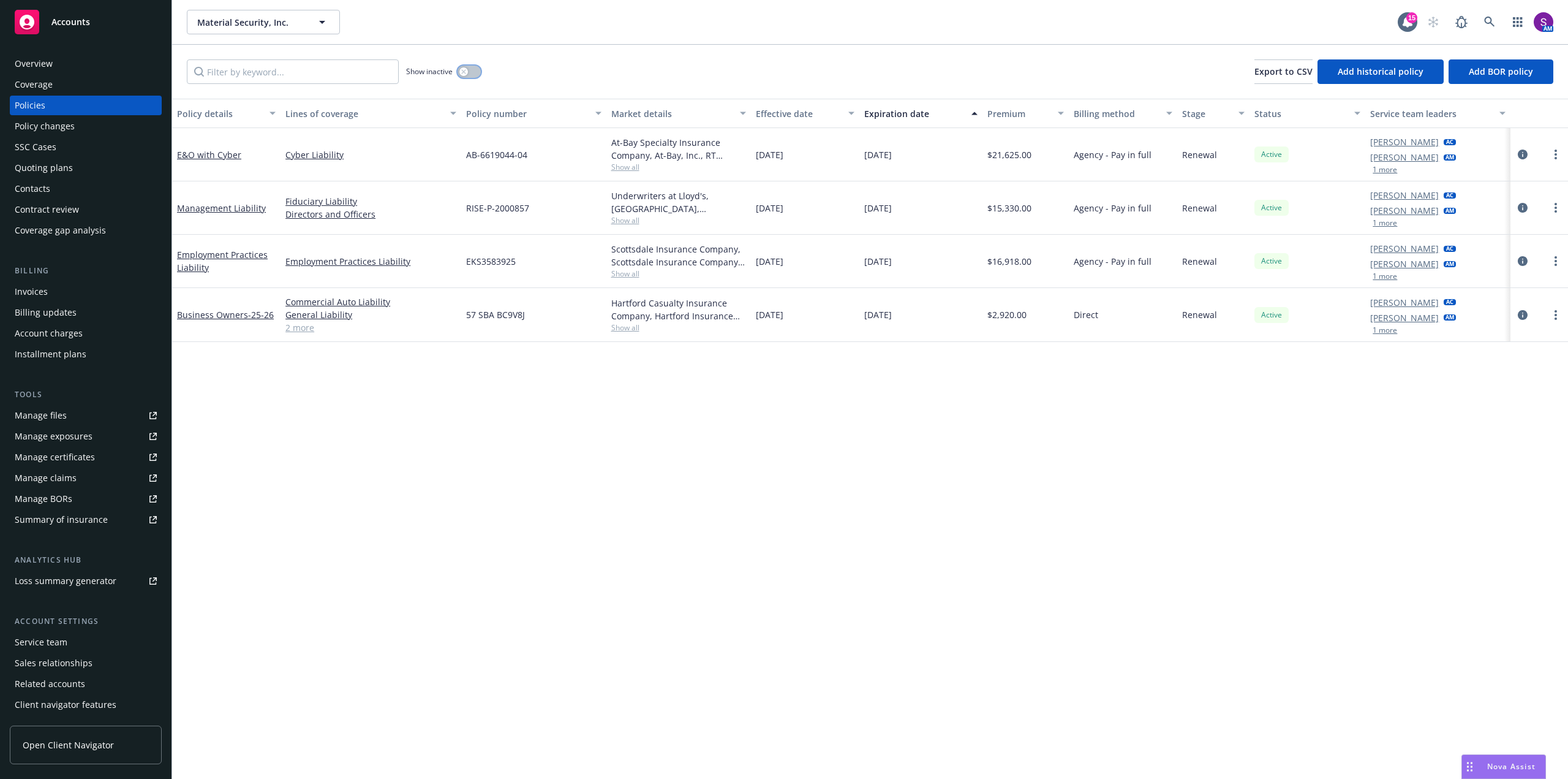
click at [467, 72] on div "button" at bounding box center [463, 71] width 9 height 9
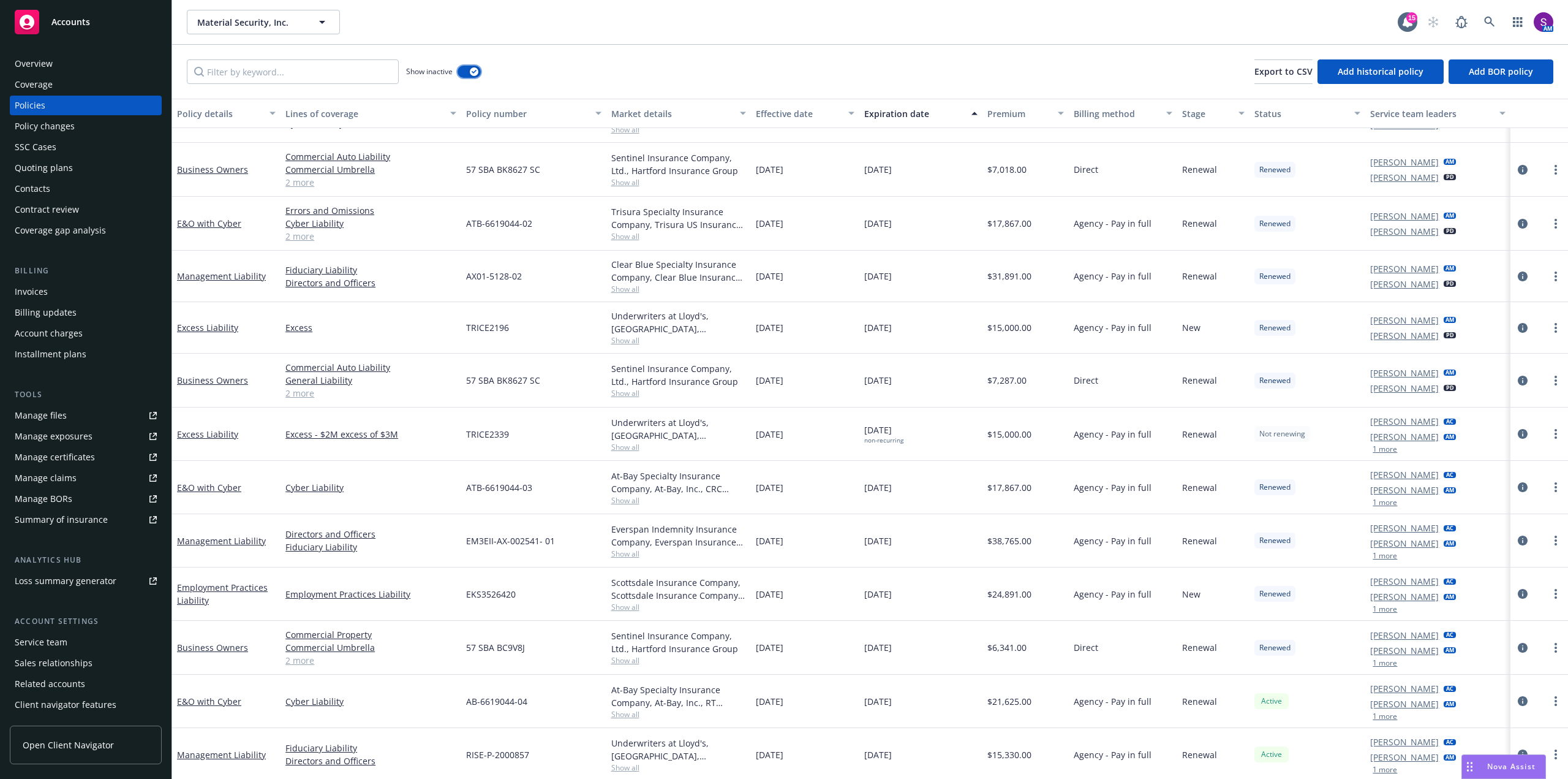
scroll to position [781, 0]
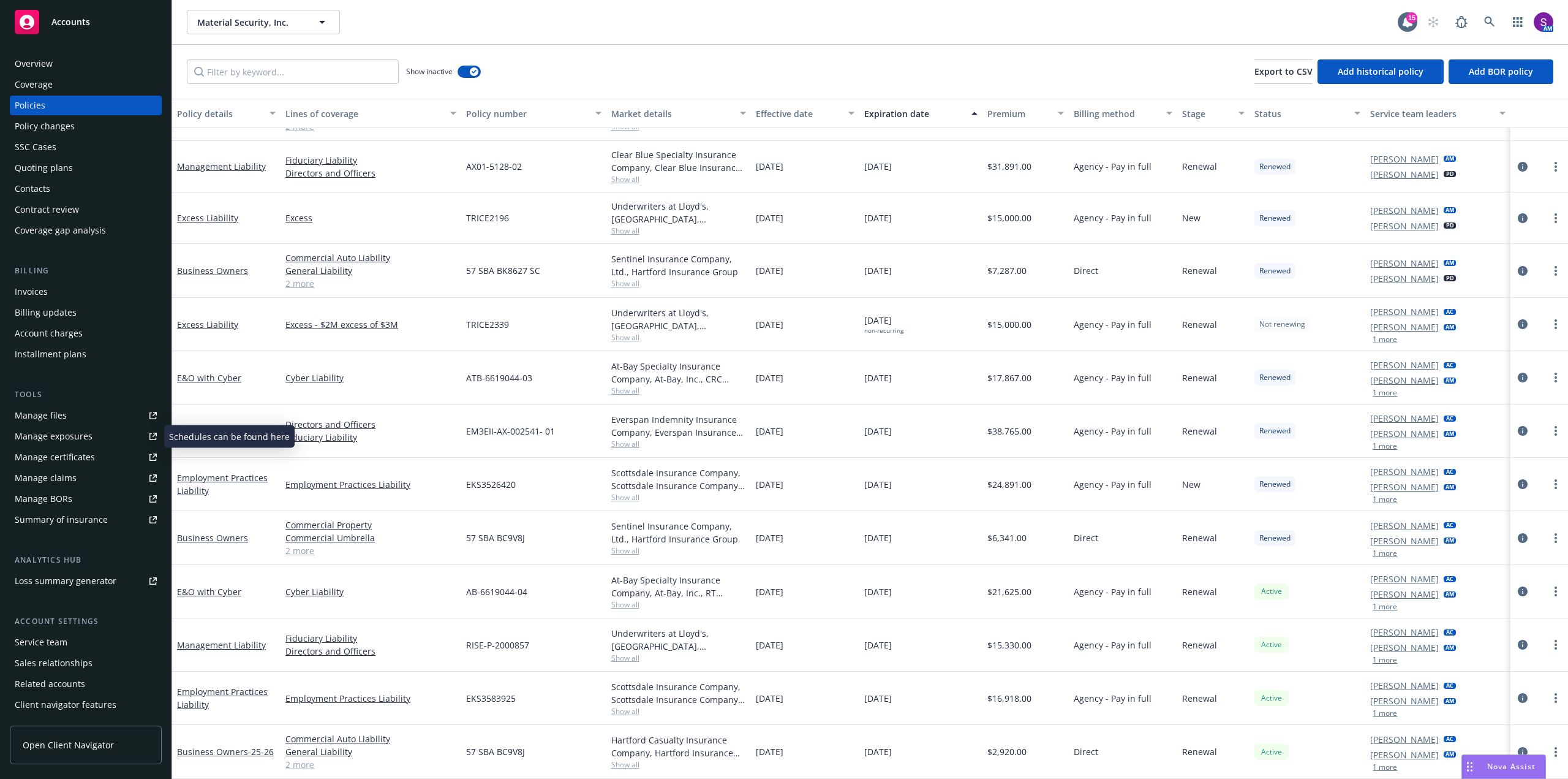
click at [43, 414] on div "Manage files" at bounding box center [41, 416] width 52 height 20
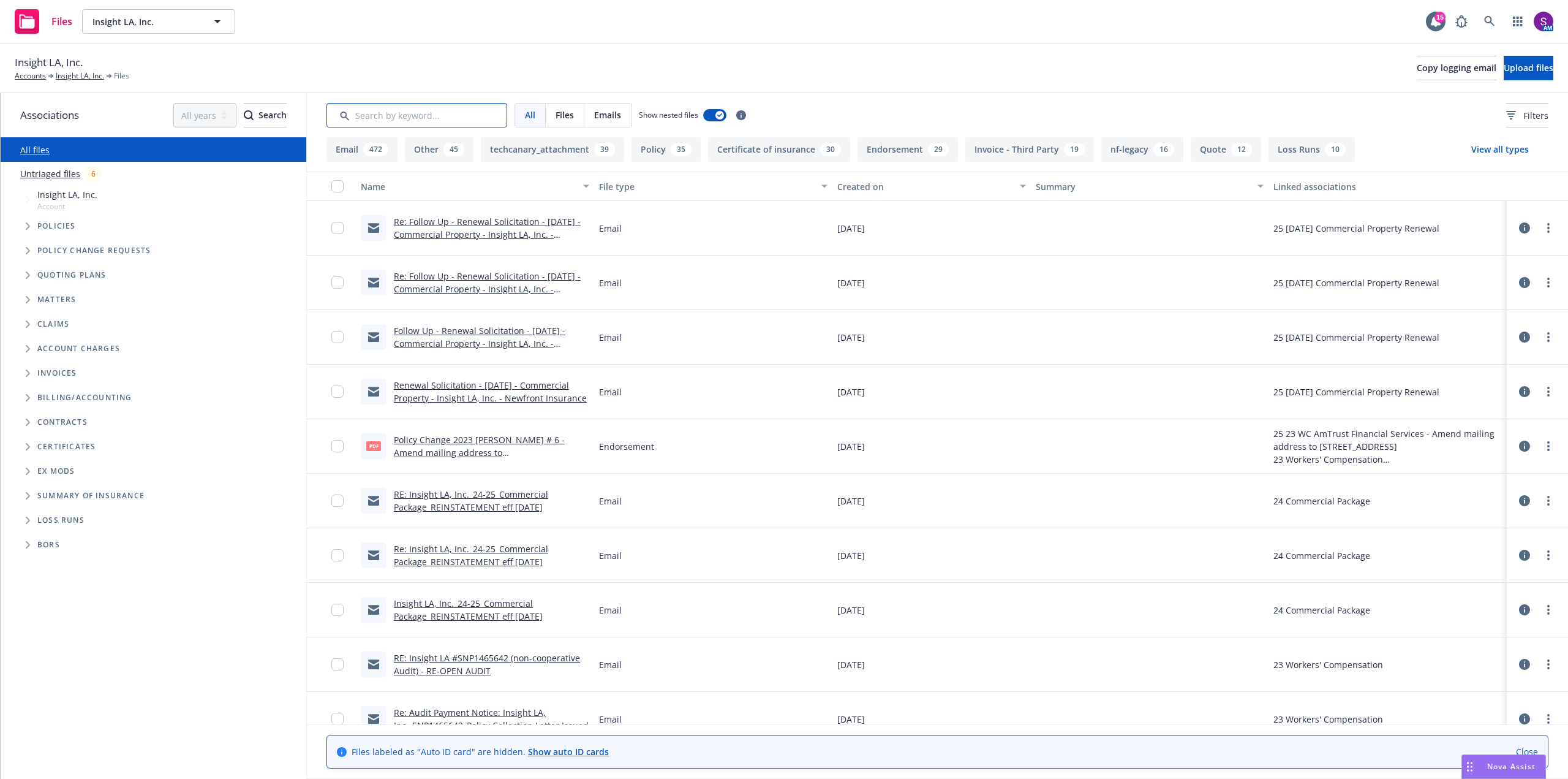
click at [387, 117] on input "Search by keyword..." at bounding box center [417, 115] width 181 height 25
click at [506, 222] on link "Re: Follow Up - Renewal Solicitation - [DATE] - Commercial Property - Insight L…" at bounding box center [487, 234] width 186 height 38
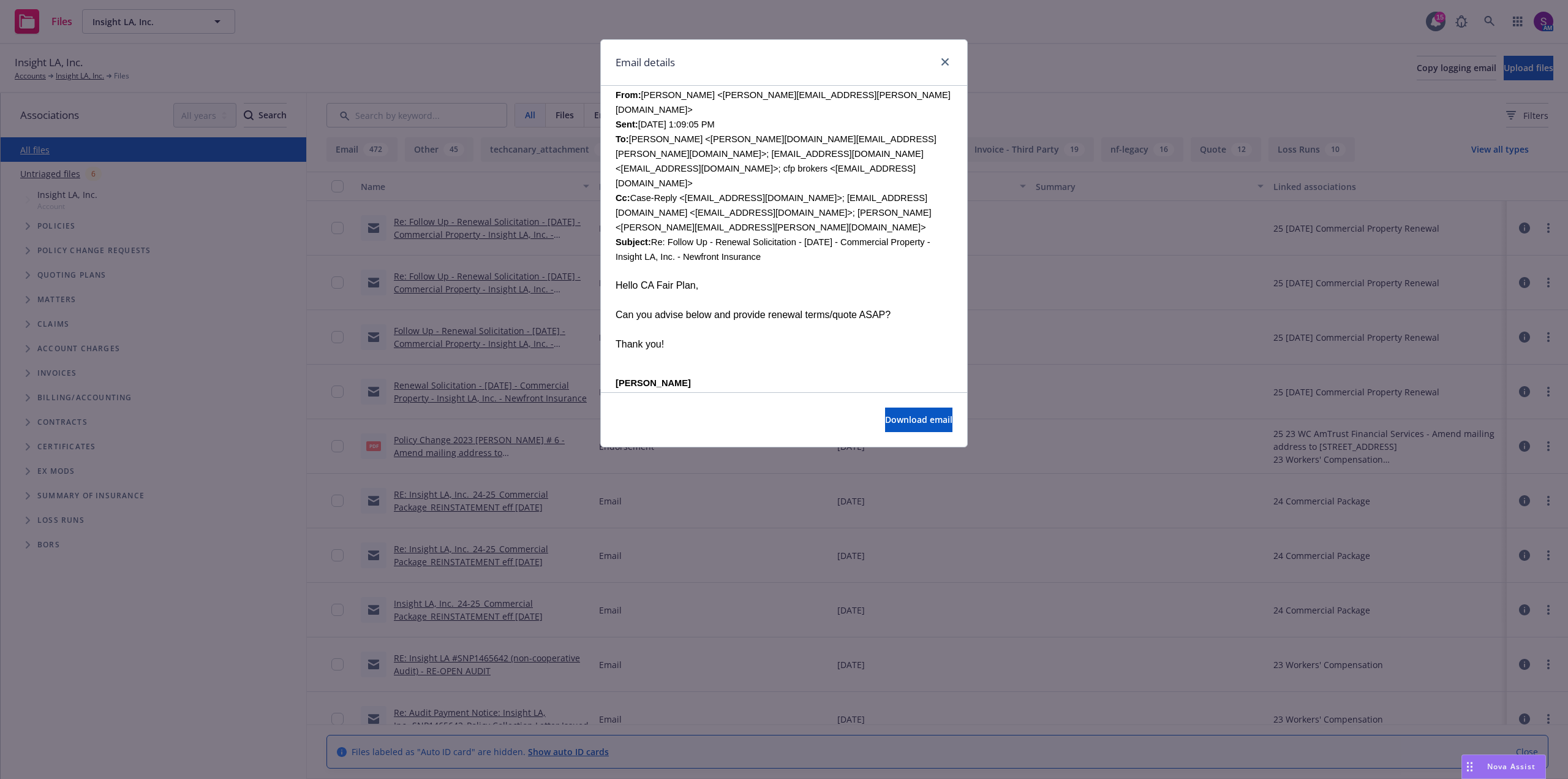
scroll to position [429, 0]
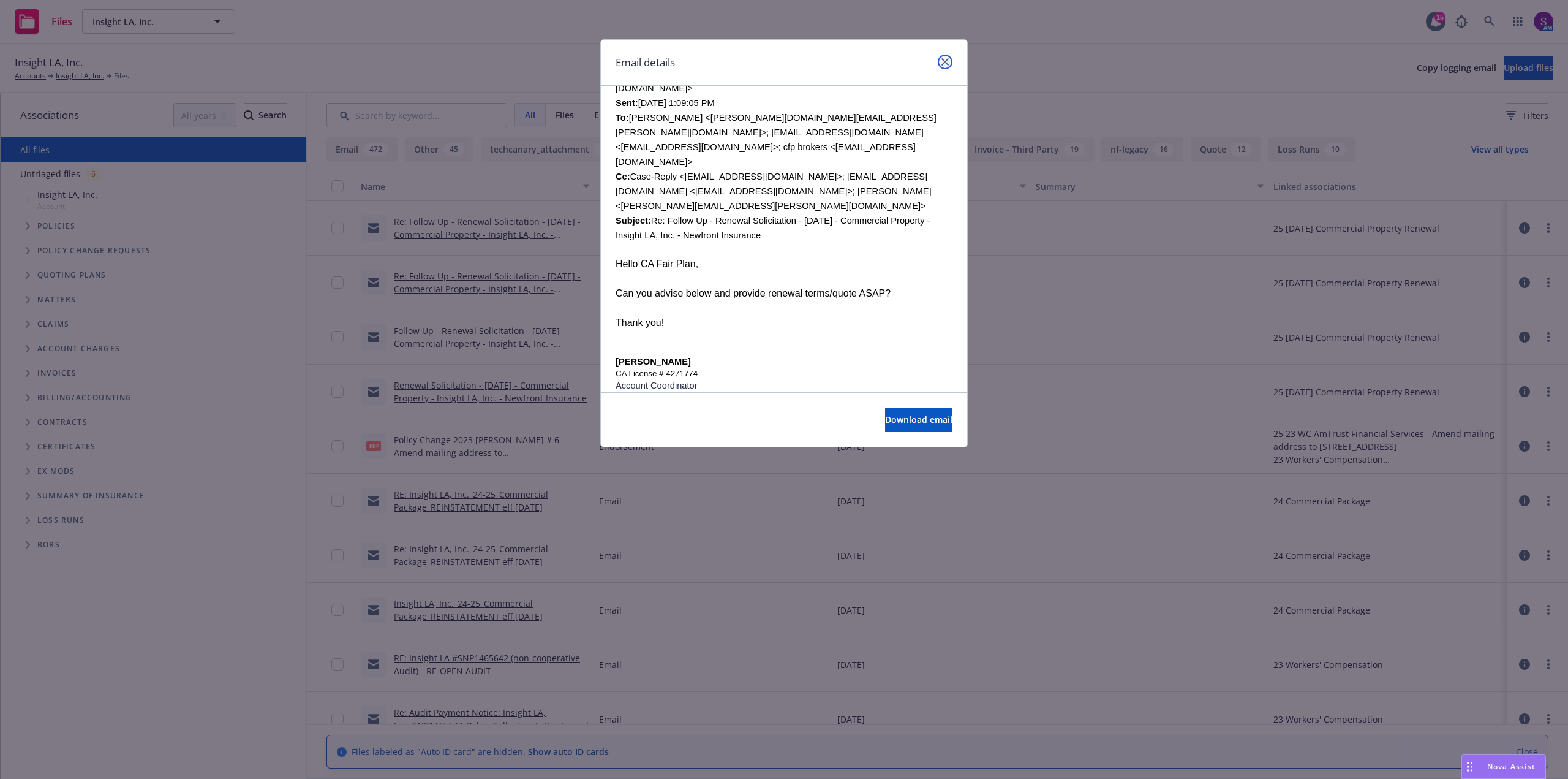
click at [949, 59] on link "close" at bounding box center [944, 62] width 15 height 15
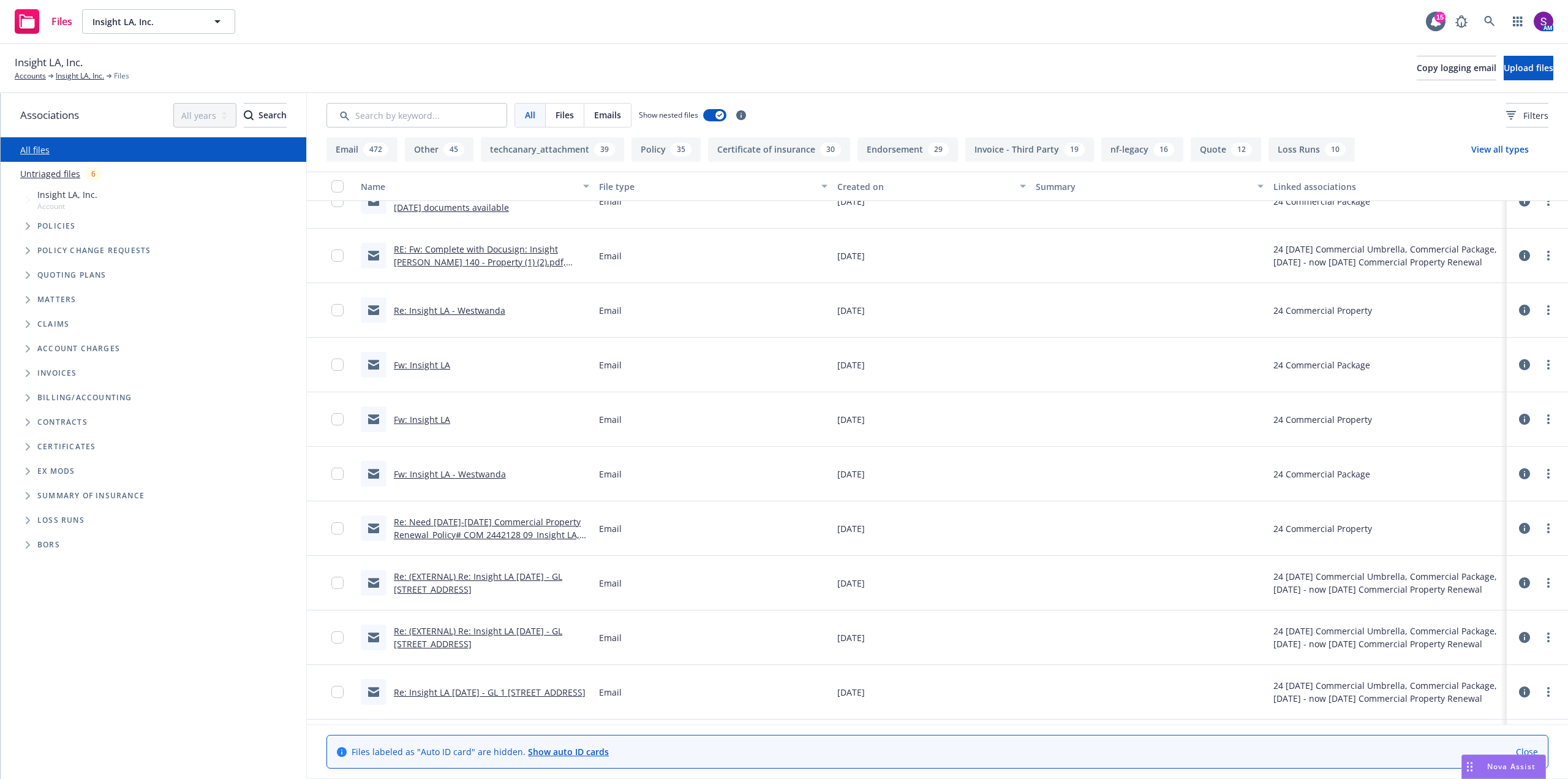
scroll to position [3615, 0]
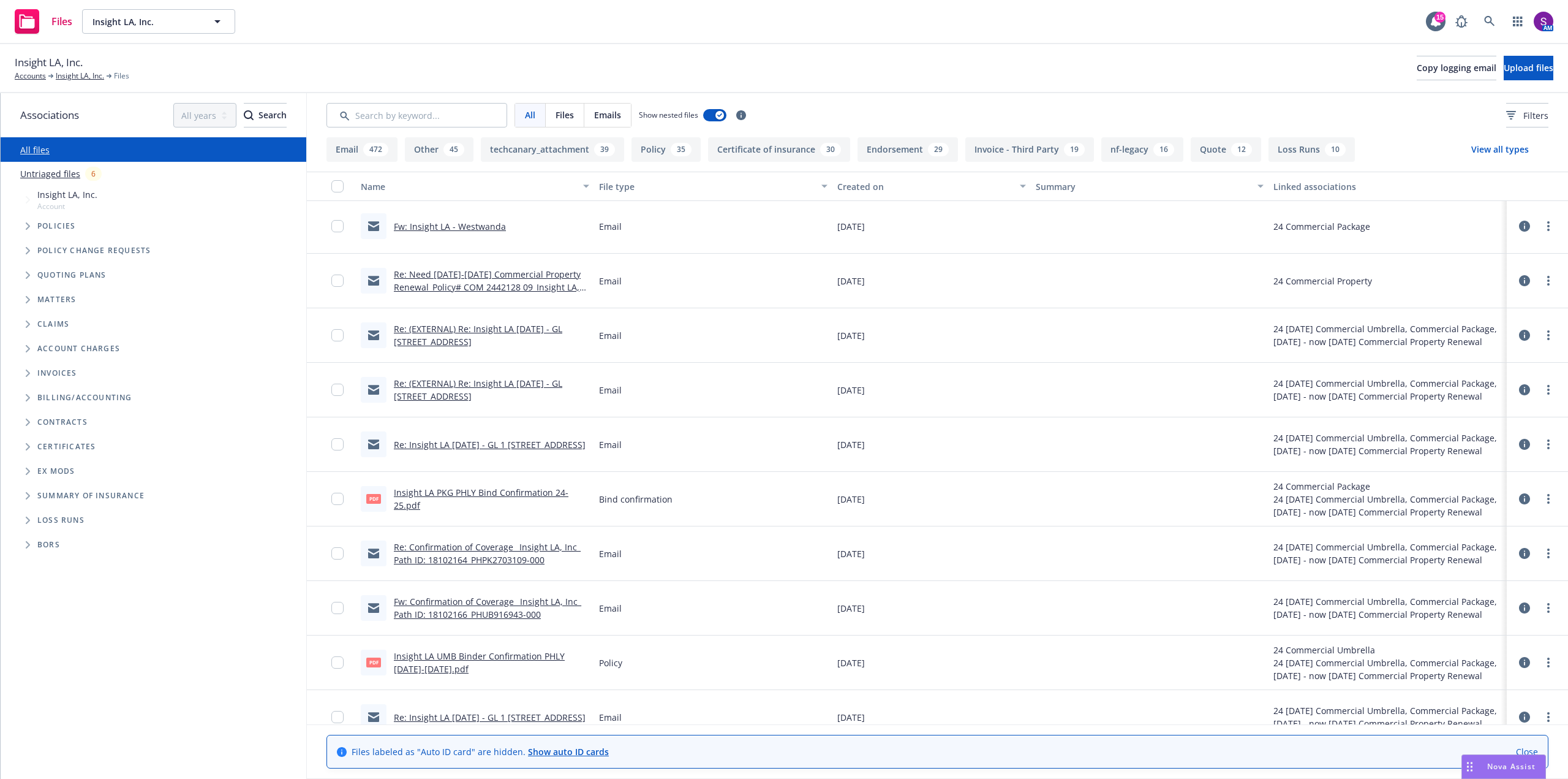
click at [468, 276] on link "Re: Need [DATE]-[DATE] Commercial Property Renewal_Policy# COM 2442128 09_Insig…" at bounding box center [487, 287] width 186 height 38
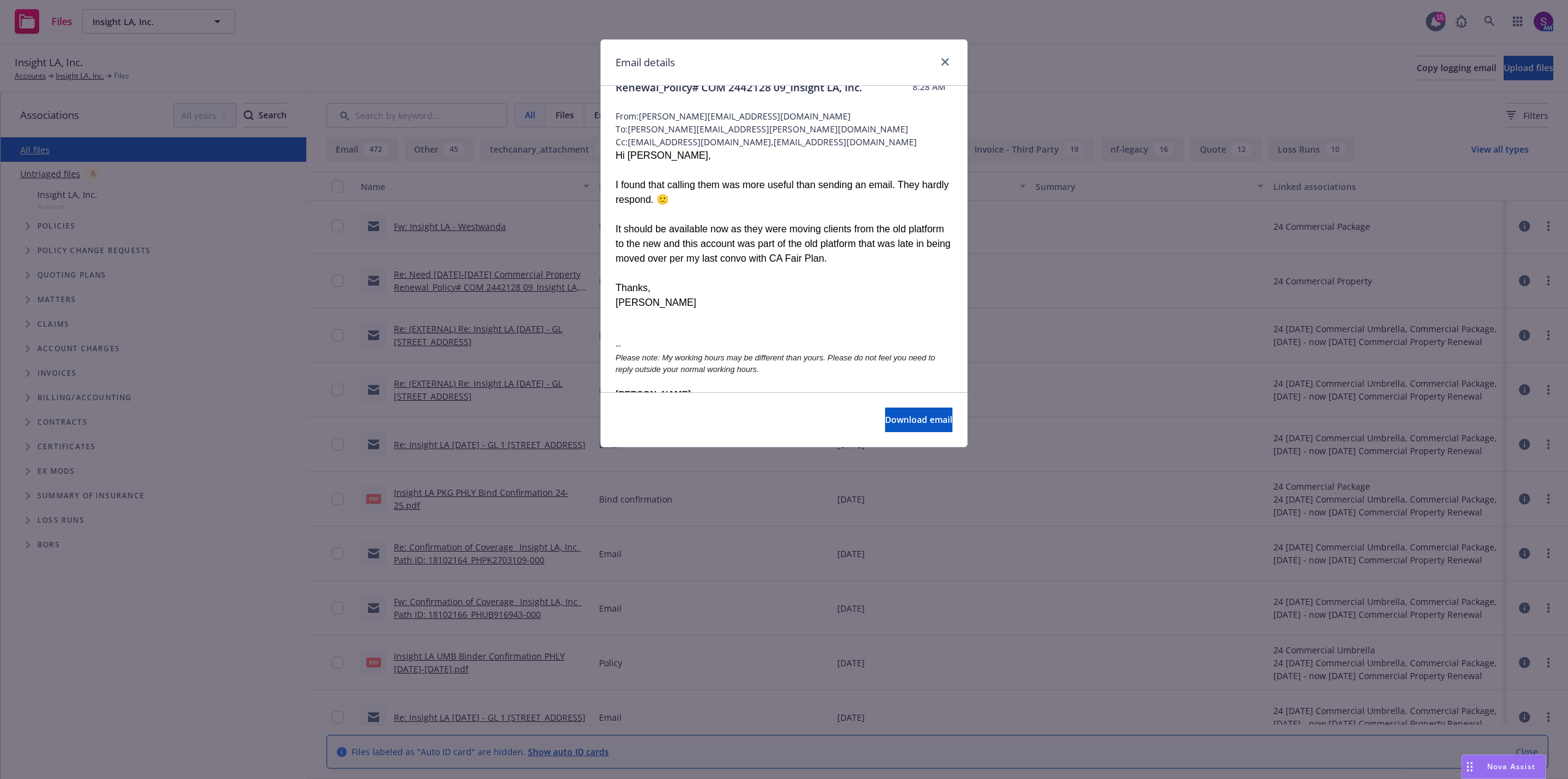
scroll to position [0, 0]
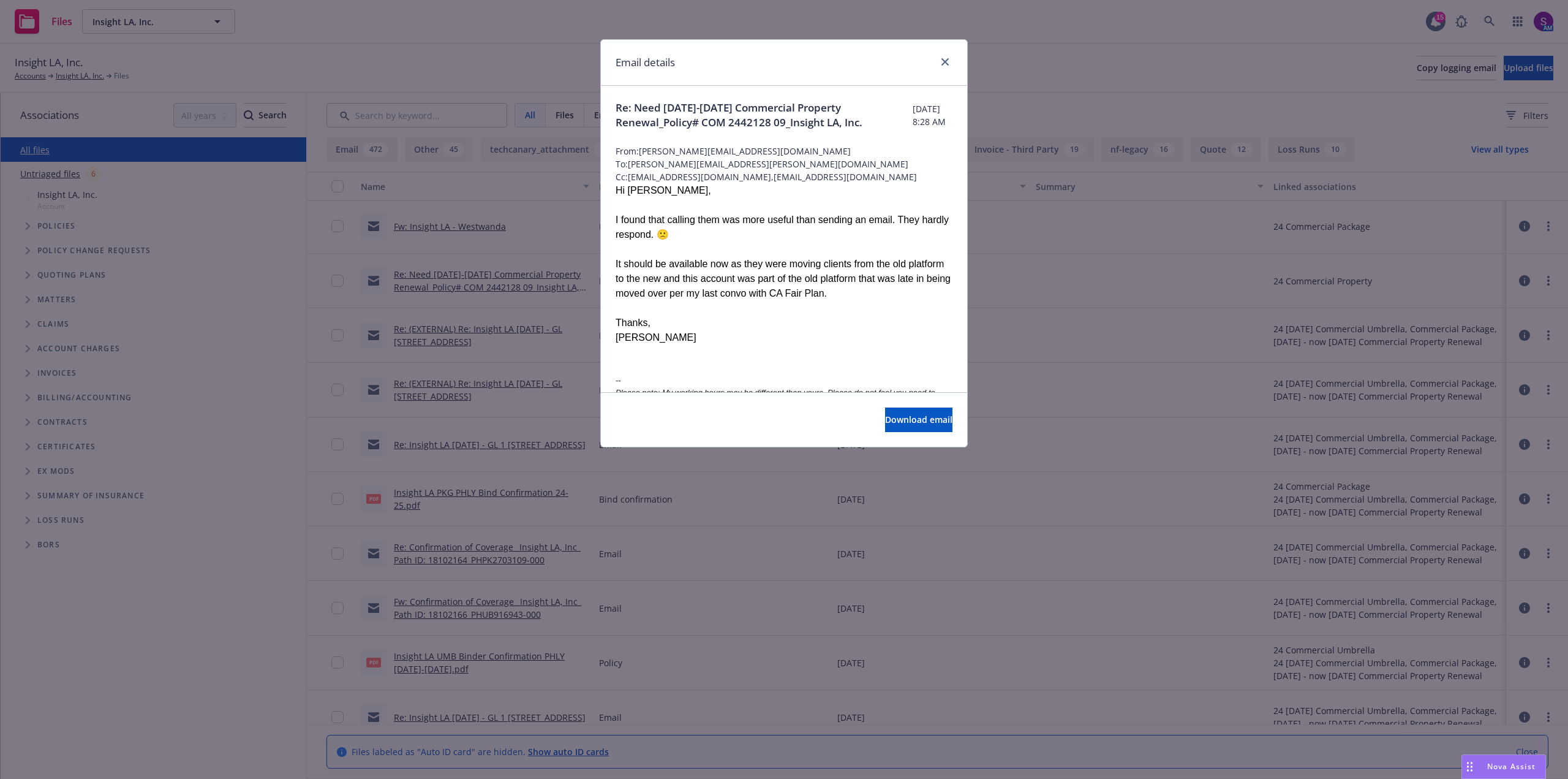
click at [945, 54] on div "Email details" at bounding box center [784, 63] width 366 height 46
click at [947, 61] on icon "close" at bounding box center [944, 62] width 7 height 7
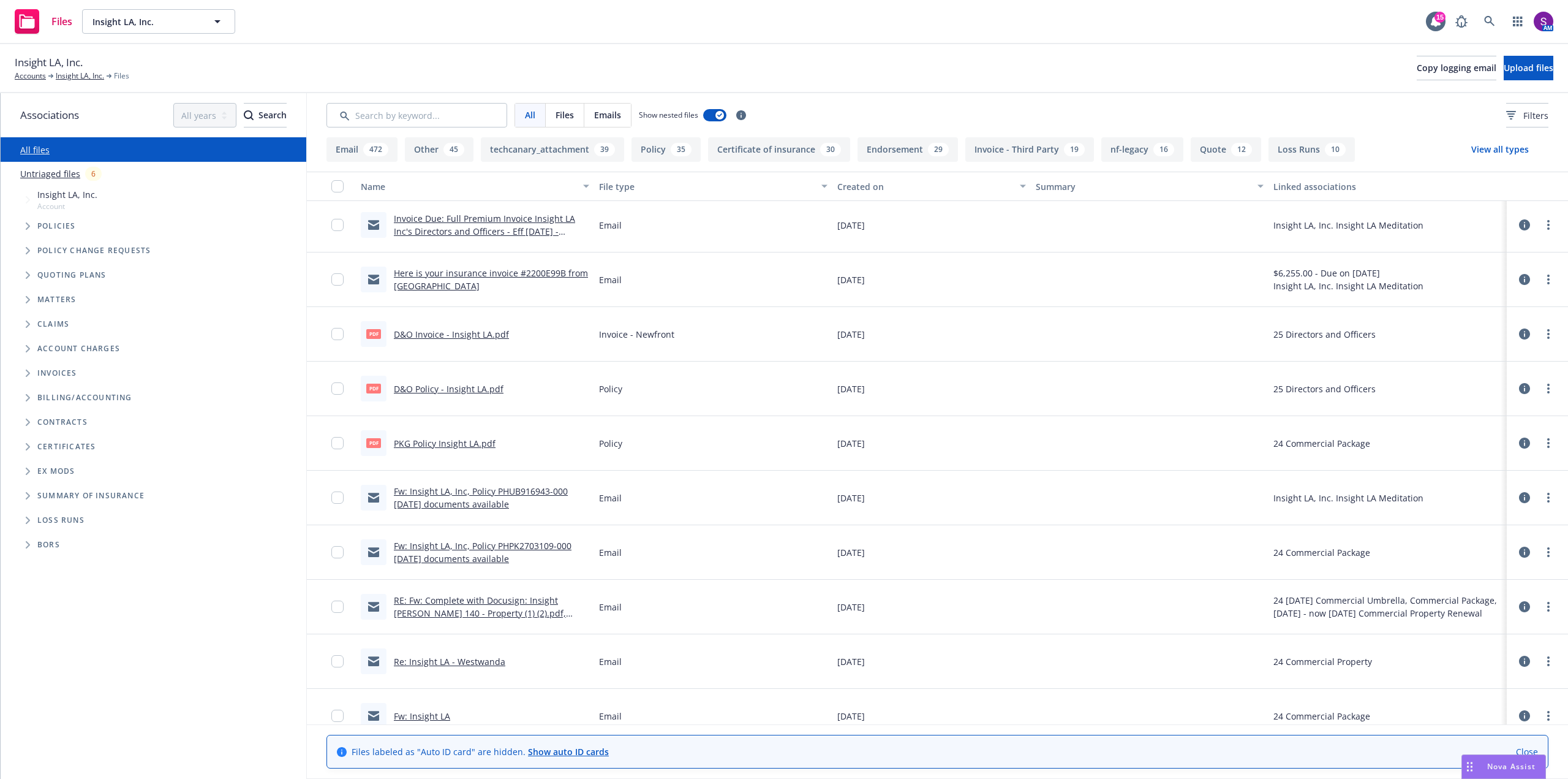
scroll to position [3003, 0]
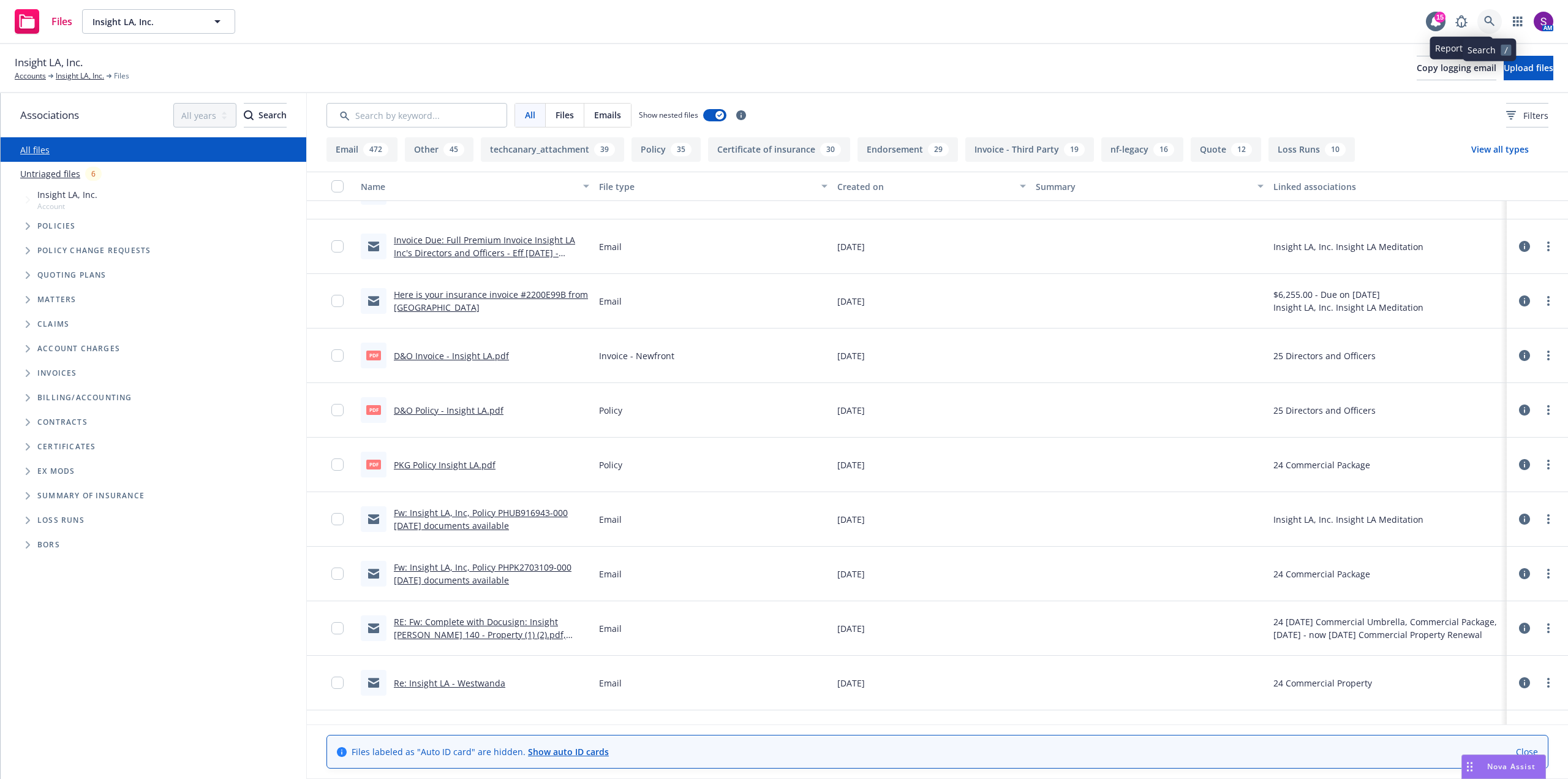
click at [1485, 14] on link at bounding box center [1489, 21] width 25 height 25
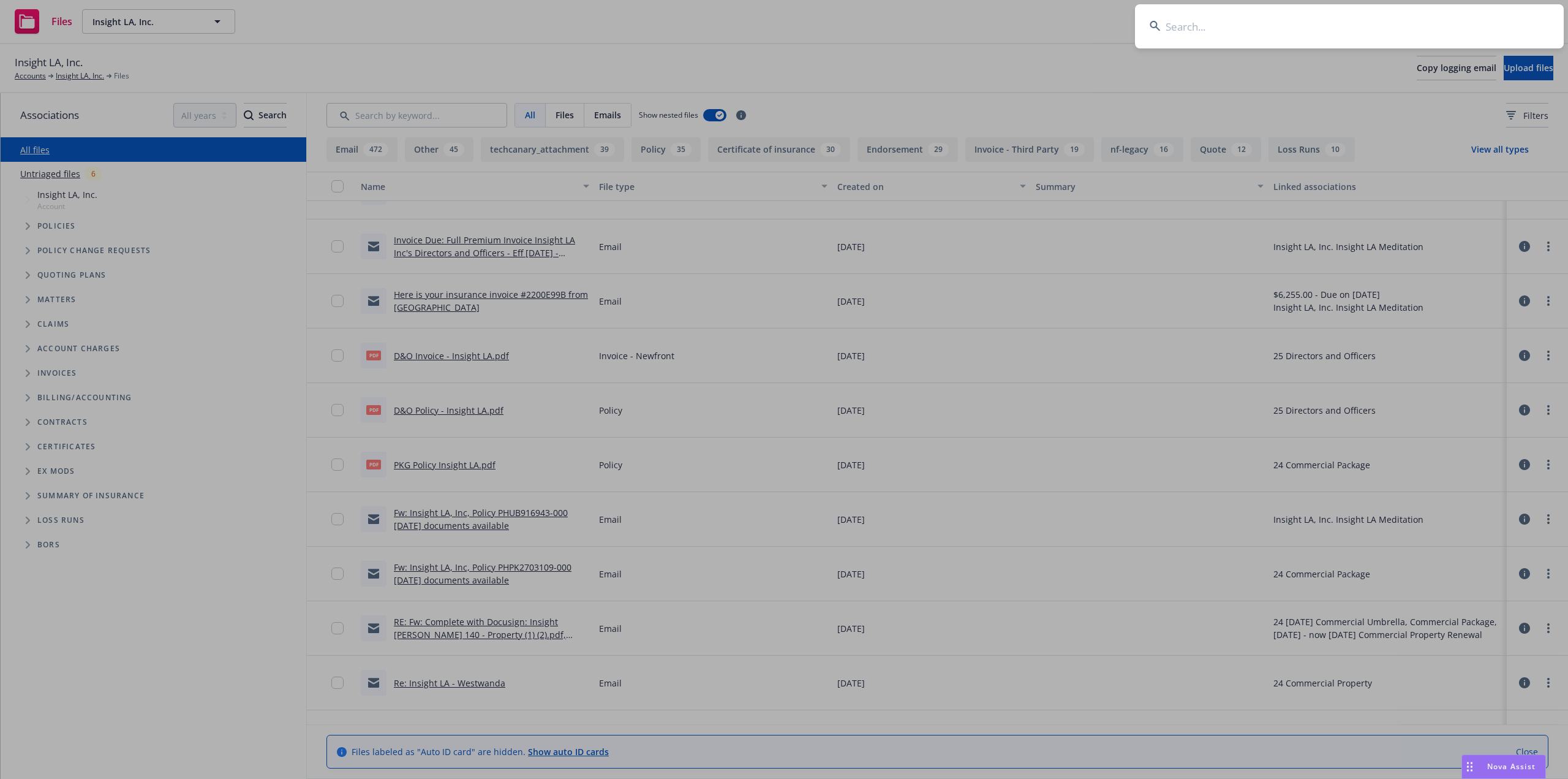
click at [1256, 40] on input at bounding box center [1349, 26] width 428 height 44
type input "Aravo"
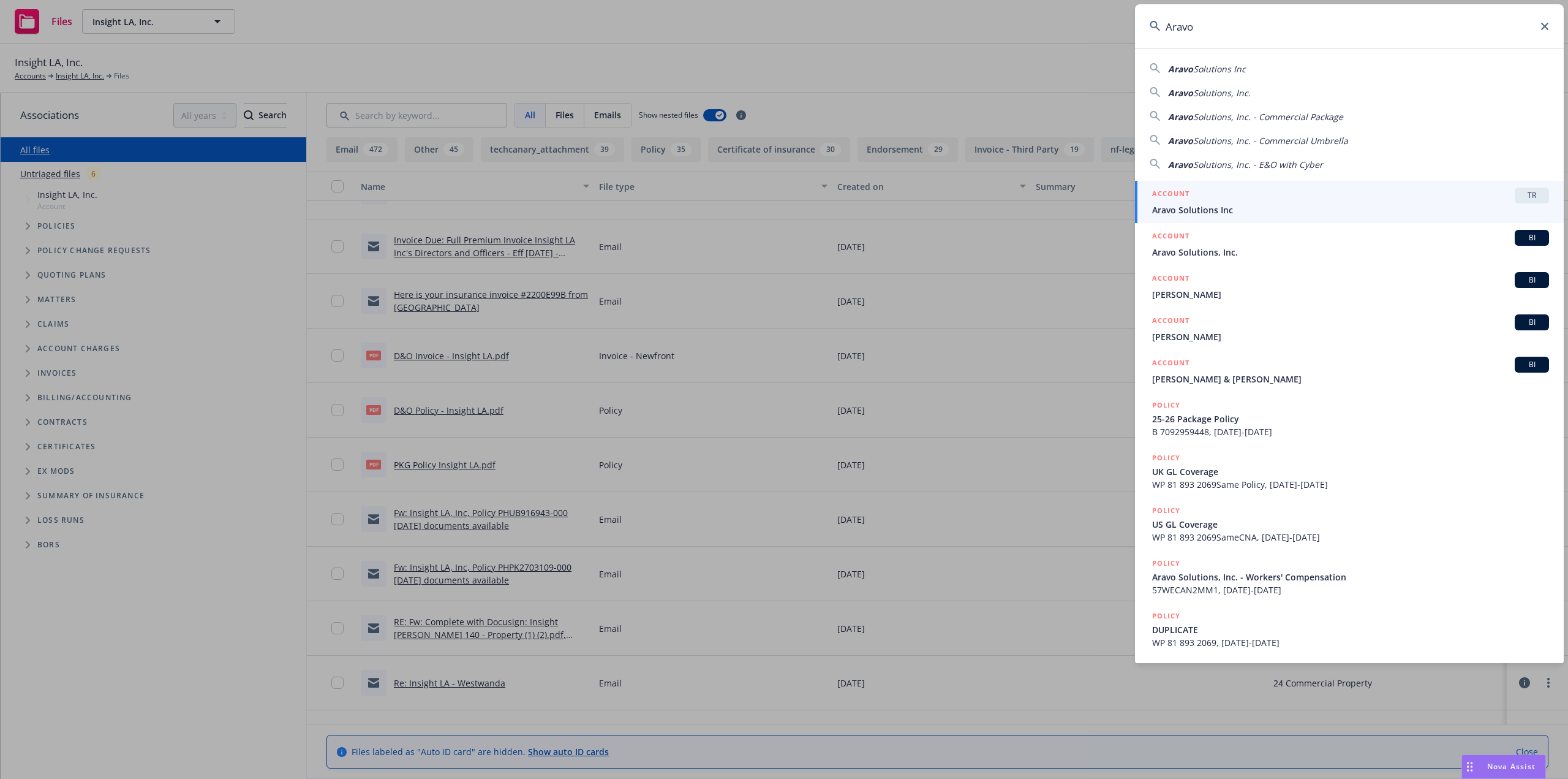
click at [1203, 206] on span "Aravo Solutions Inc" at bounding box center [1351, 209] width 397 height 13
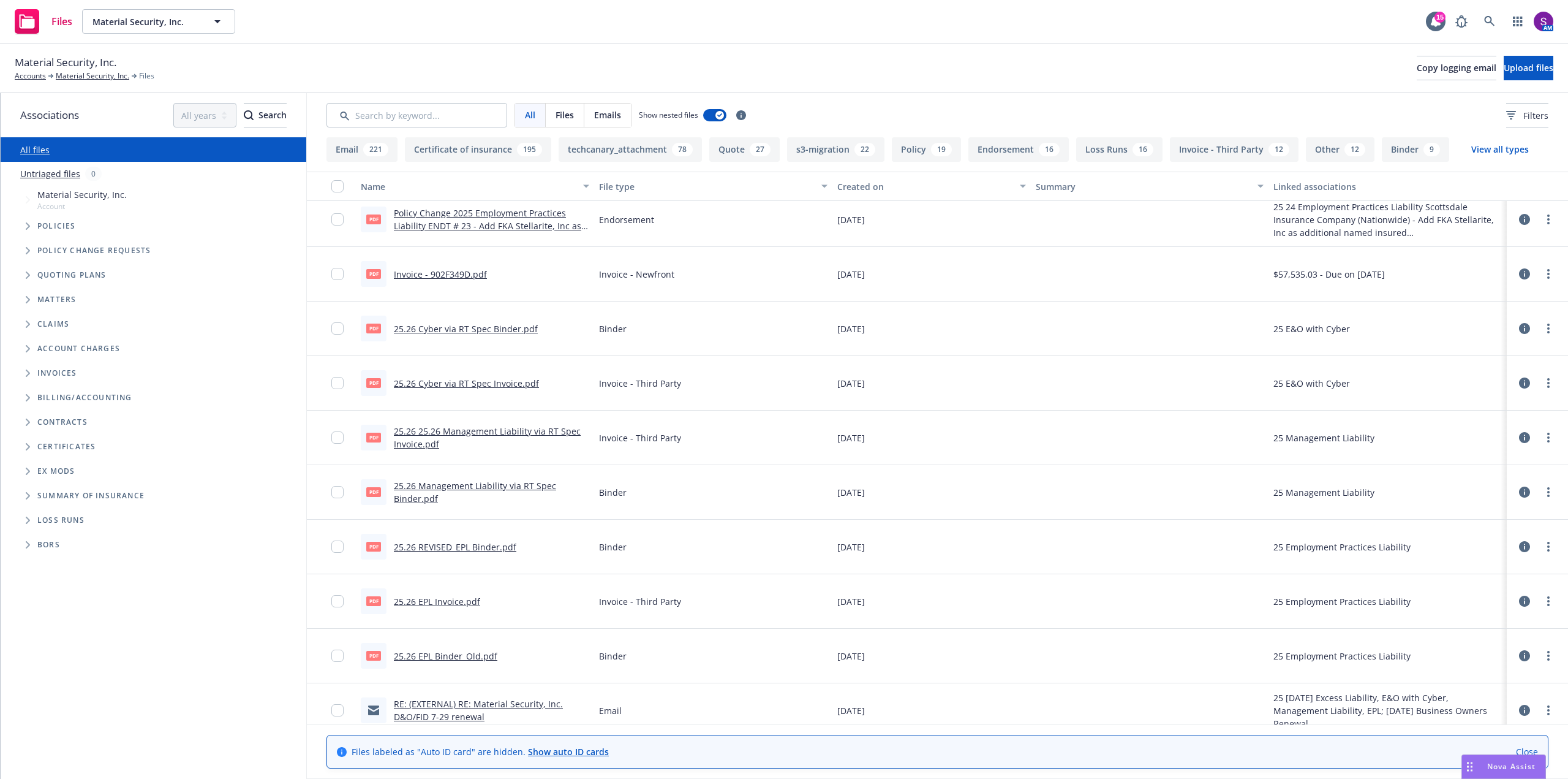
scroll to position [62, 0]
click at [470, 326] on link "25.26 Cyber via RT Spec Binder.pdf" at bounding box center [465, 330] width 144 height 12
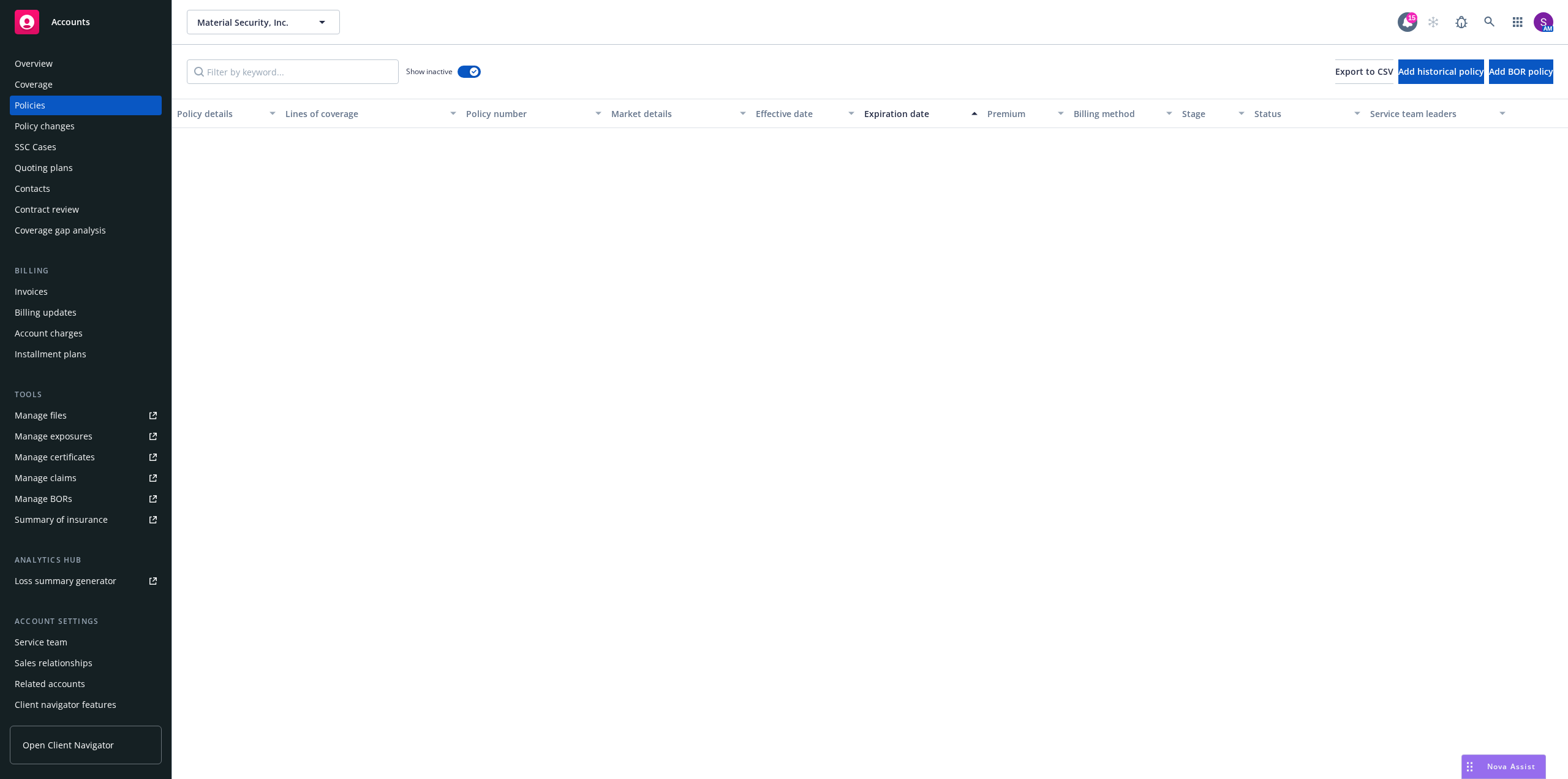
scroll to position [781, 0]
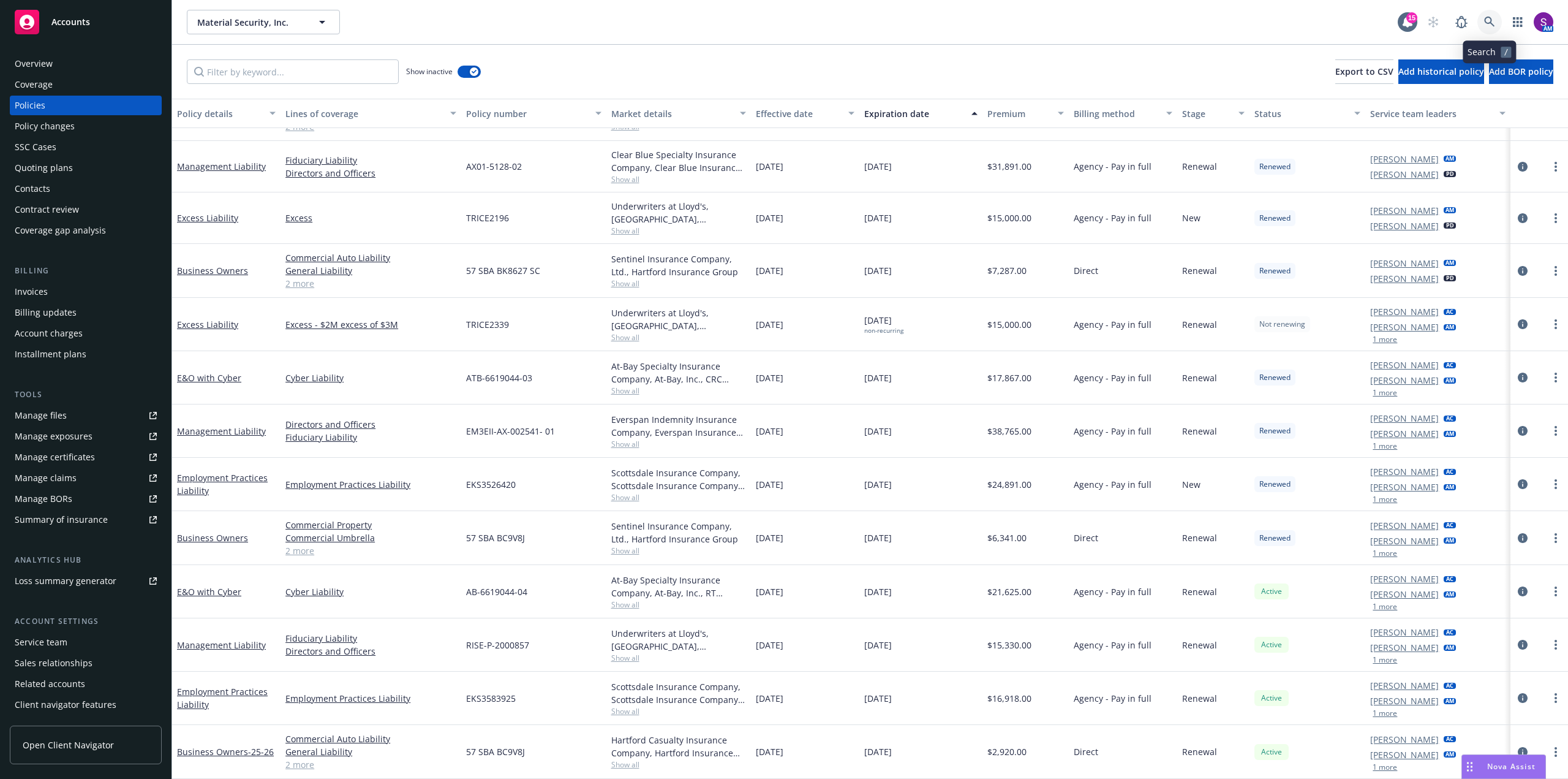
click at [1485, 20] on icon at bounding box center [1489, 22] width 10 height 10
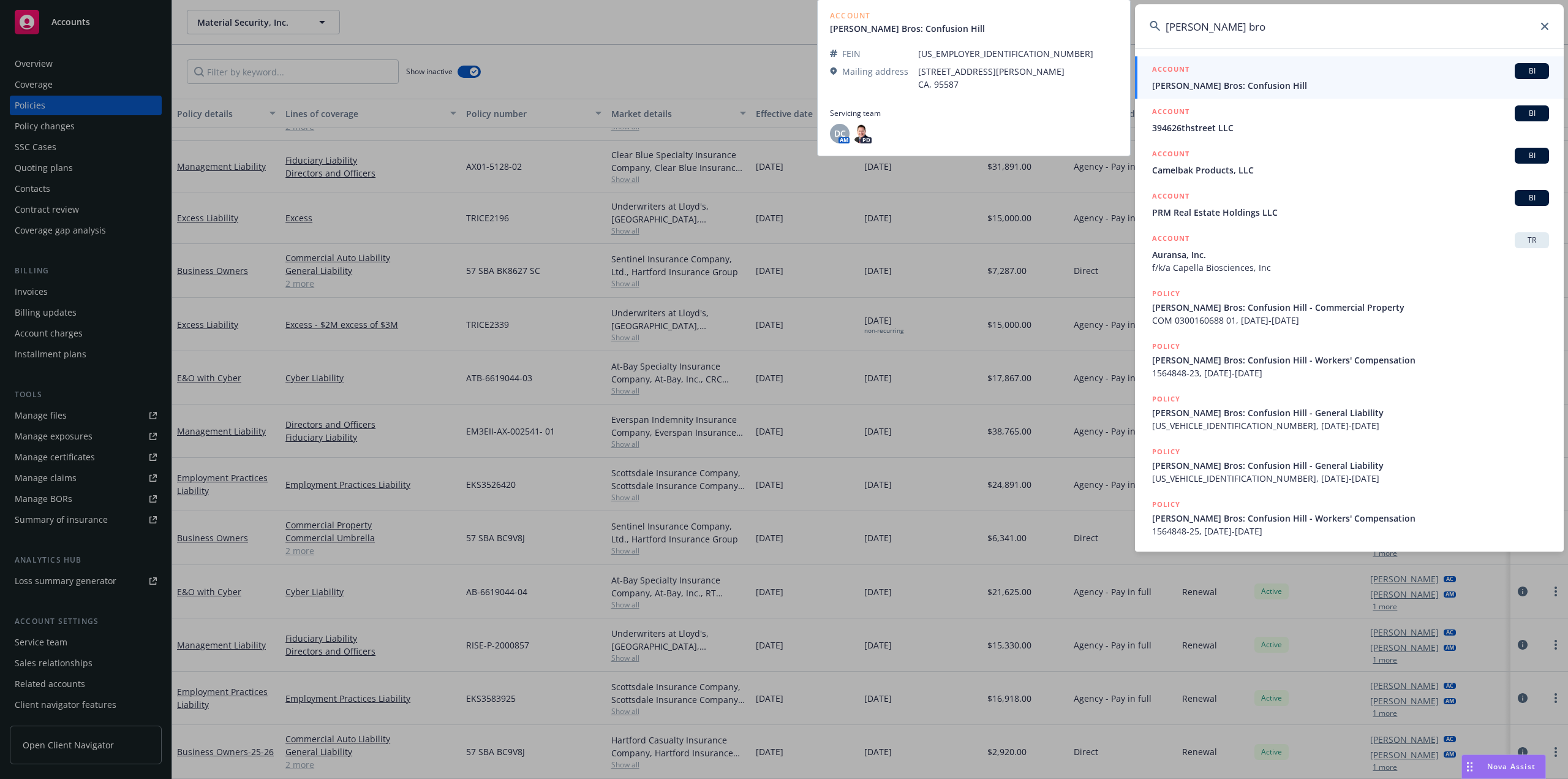
type input "cambell bro"
click at [1226, 89] on span "Campbell Bros: Confusion Hill" at bounding box center [1351, 85] width 397 height 13
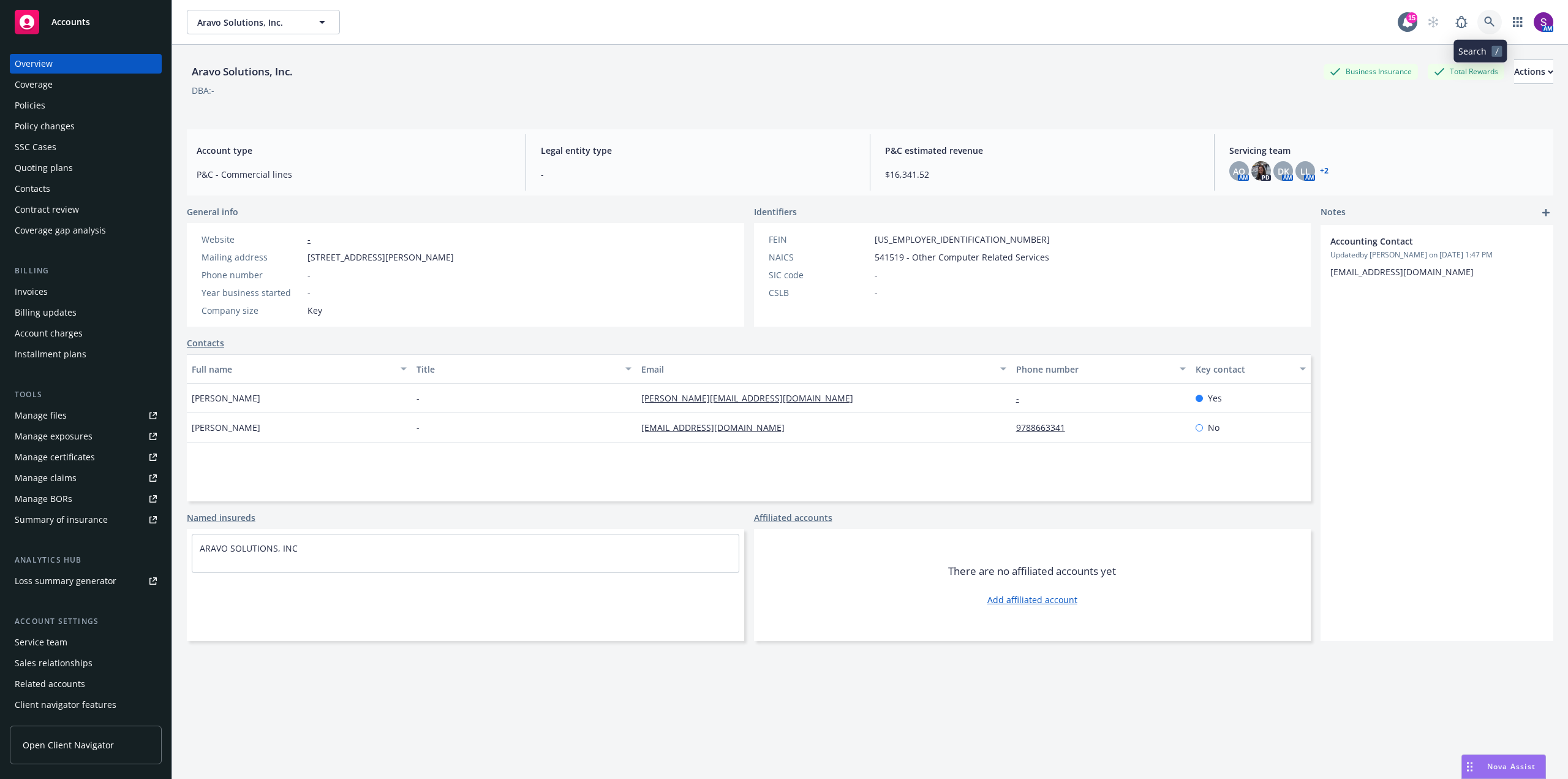
click at [1479, 31] on link at bounding box center [1489, 22] width 25 height 25
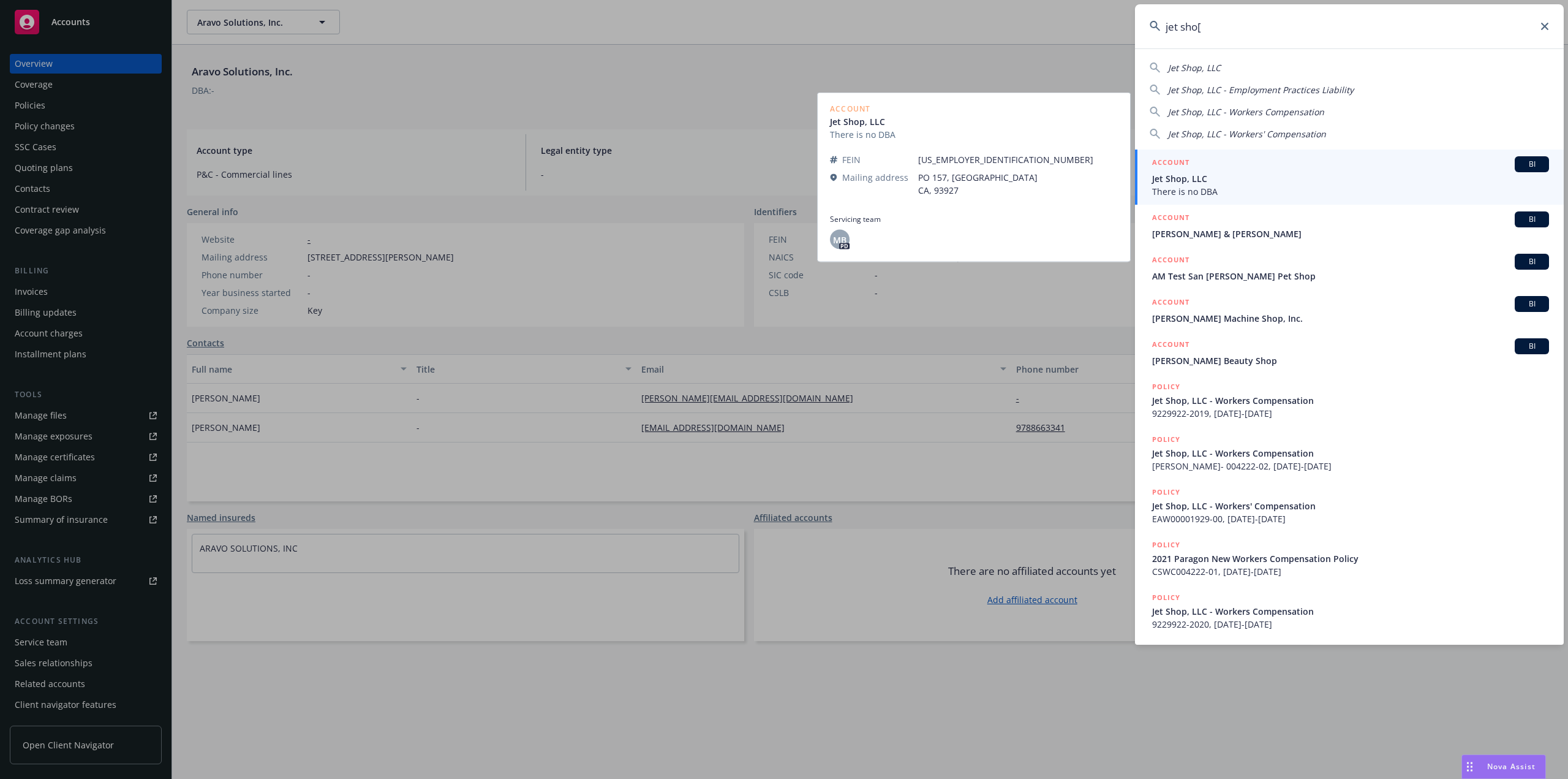
type input "jet sho["
click at [1207, 179] on span "Jet Shop, LLC" at bounding box center [1351, 179] width 397 height 13
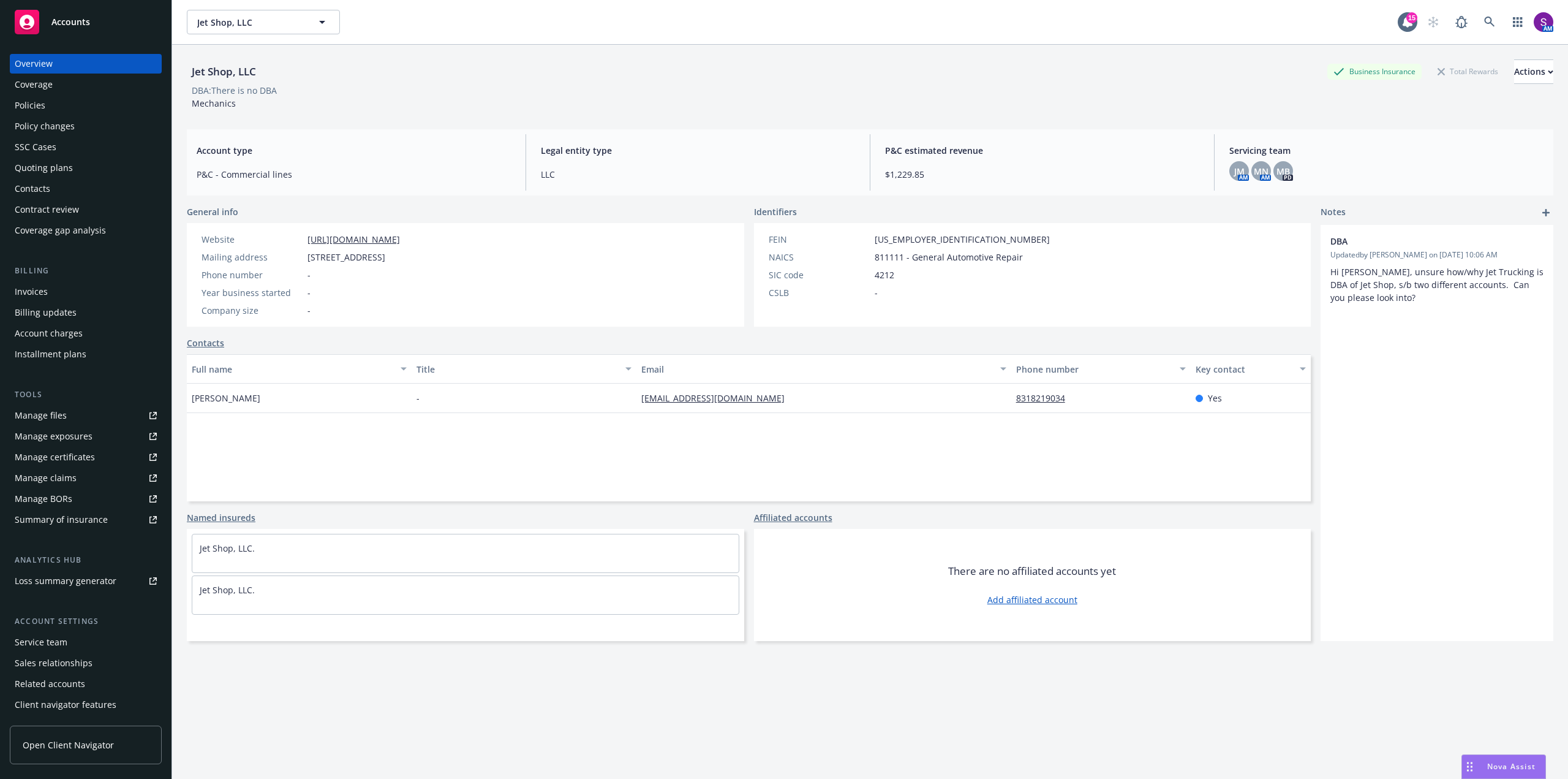
click at [56, 115] on div "Overview Coverage Policies Policy changes SSC Cases Quoting plans Contacts Cont…" at bounding box center [85, 147] width 152 height 187
click at [46, 105] on div "Policies" at bounding box center [85, 105] width 142 height 20
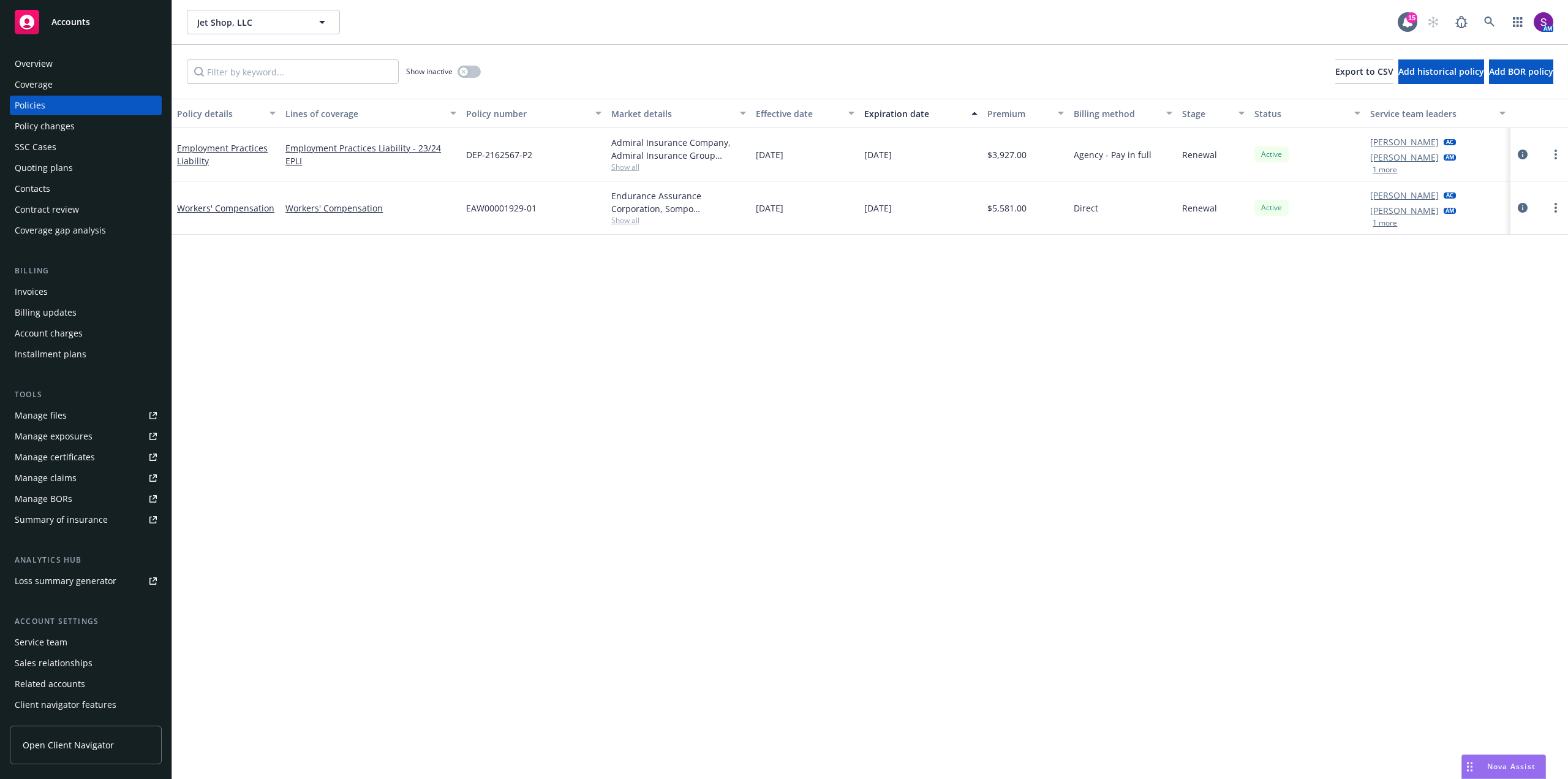
click at [1391, 219] on button "1 more" at bounding box center [1385, 222] width 25 height 7
click at [1391, 168] on button "1 more" at bounding box center [1385, 169] width 25 height 7
